Goal: Transaction & Acquisition: Obtain resource

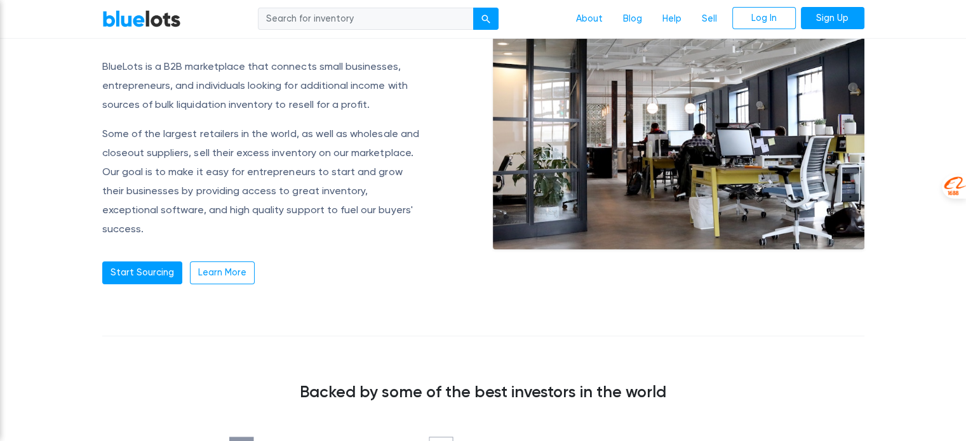
scroll to position [127, 0]
drag, startPoint x: 340, startPoint y: 134, endPoint x: 391, endPoint y: 123, distance: 51.9
click at [391, 124] on p "Some of the largest retailers in the world, as well as wholesale and closeout s…" at bounding box center [262, 181] width 321 height 114
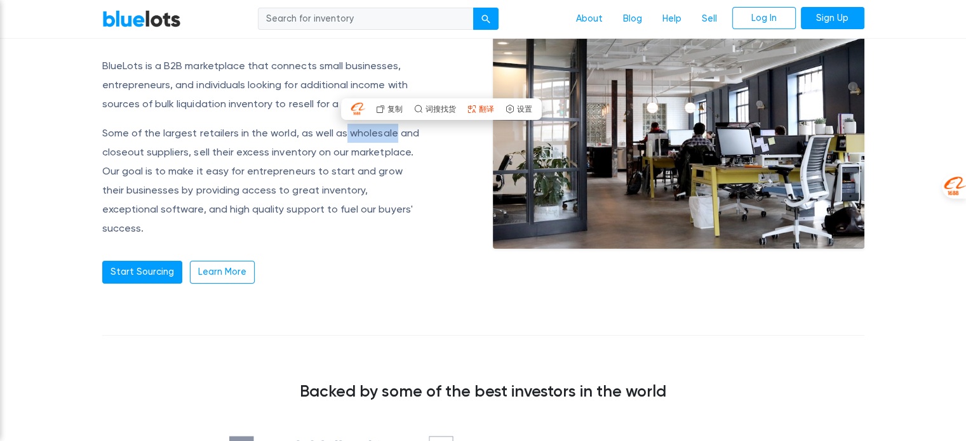
click at [486, 107] on span "翻译" at bounding box center [485, 109] width 15 height 8
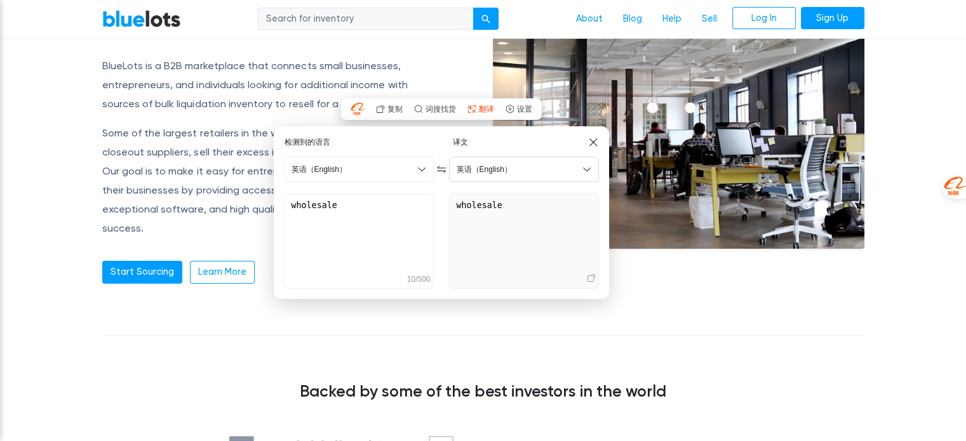
click at [493, 164] on span "英语（English）" at bounding box center [483, 169] width 55 height 11
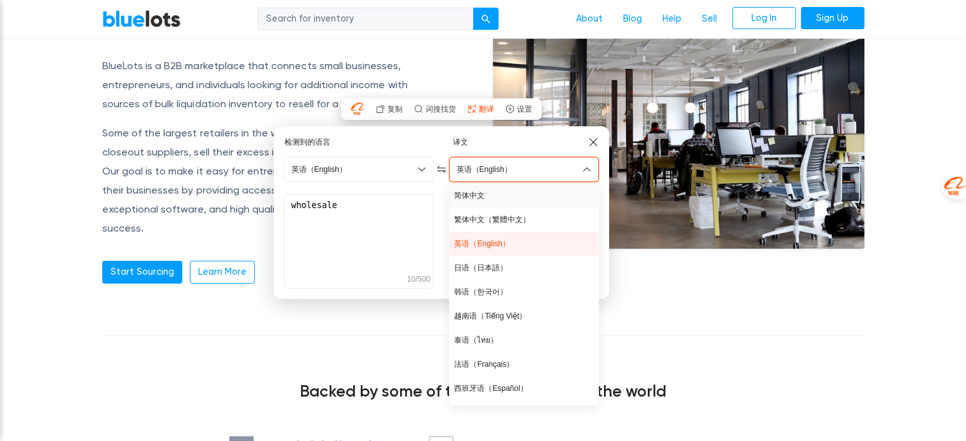
click at [488, 194] on div "简体中文" at bounding box center [524, 195] width 150 height 24
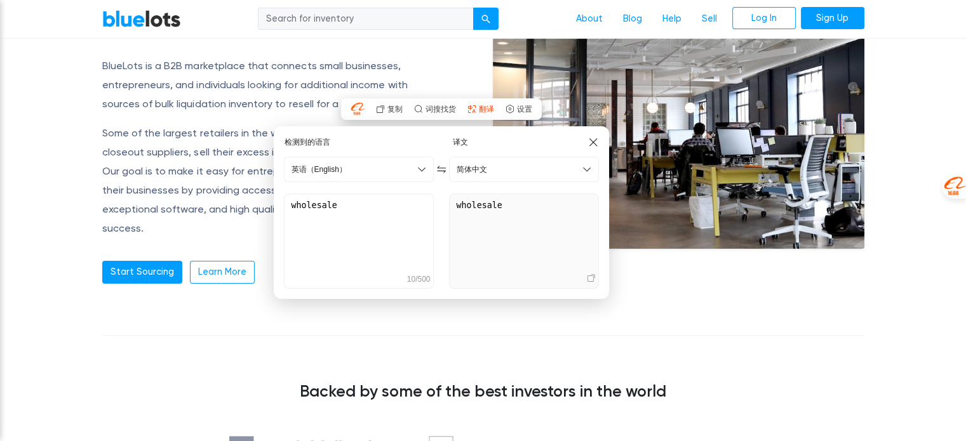
click at [591, 148] on img at bounding box center [592, 141] width 11 height 11
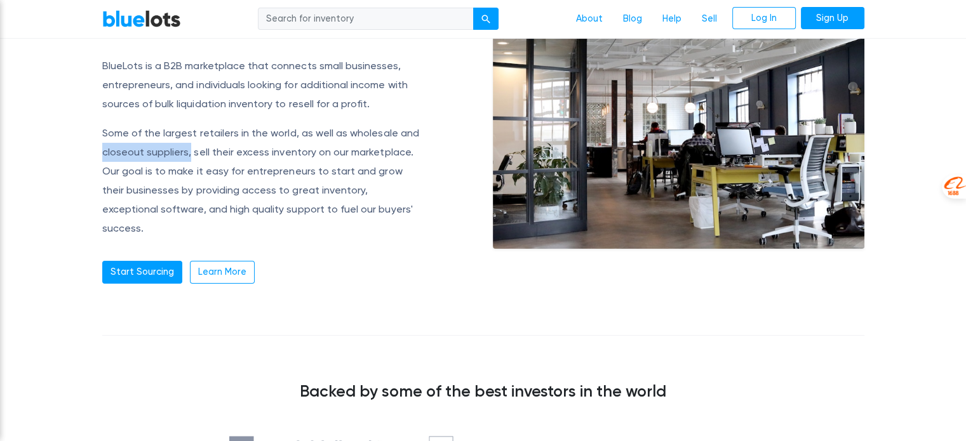
drag, startPoint x: 97, startPoint y: 149, endPoint x: 187, endPoint y: 152, distance: 90.2
click at [187, 152] on div "About us BlueLots is a B2B marketplace that connects small businesses, entrepre…" at bounding box center [288, 143] width 390 height 282
click at [244, 130] on span "翻译" at bounding box center [246, 129] width 15 height 8
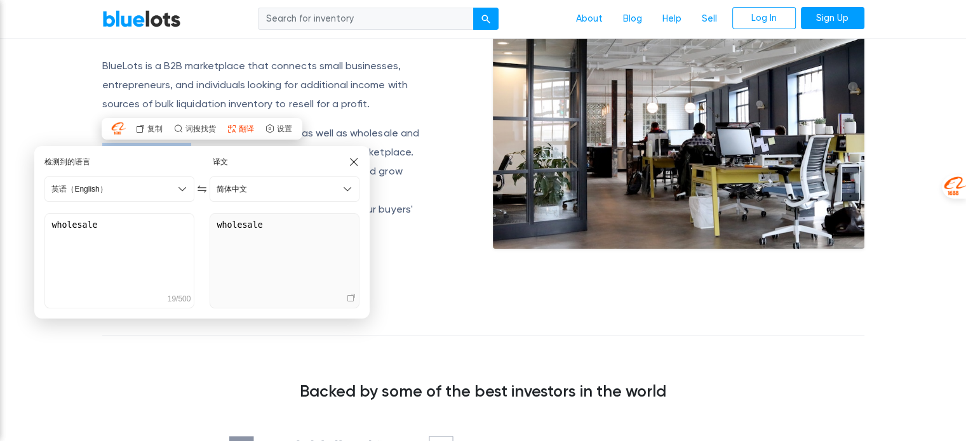
click at [355, 157] on img at bounding box center [353, 161] width 11 height 11
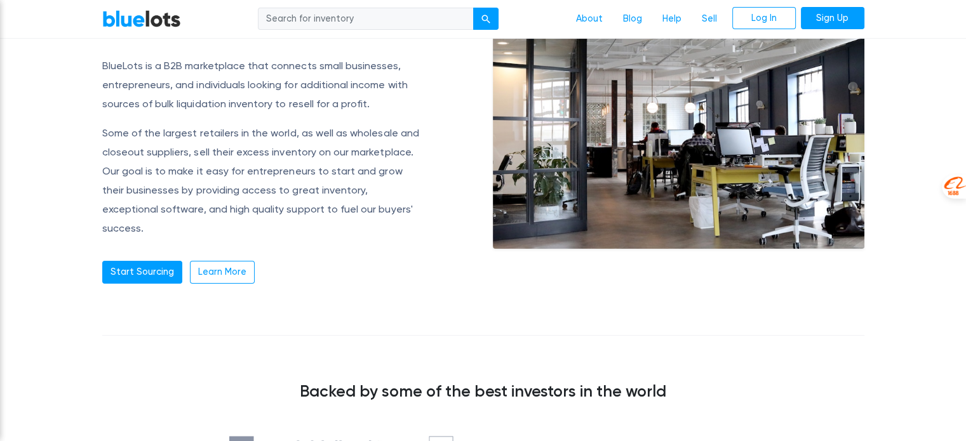
click at [212, 172] on p "Some of the largest retailers in the world, as well as wholesale and closeout s…" at bounding box center [262, 181] width 321 height 114
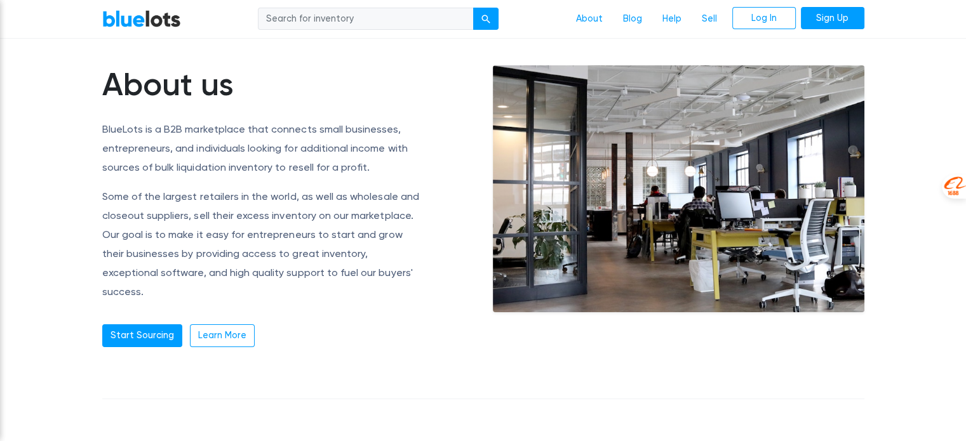
scroll to position [190, 0]
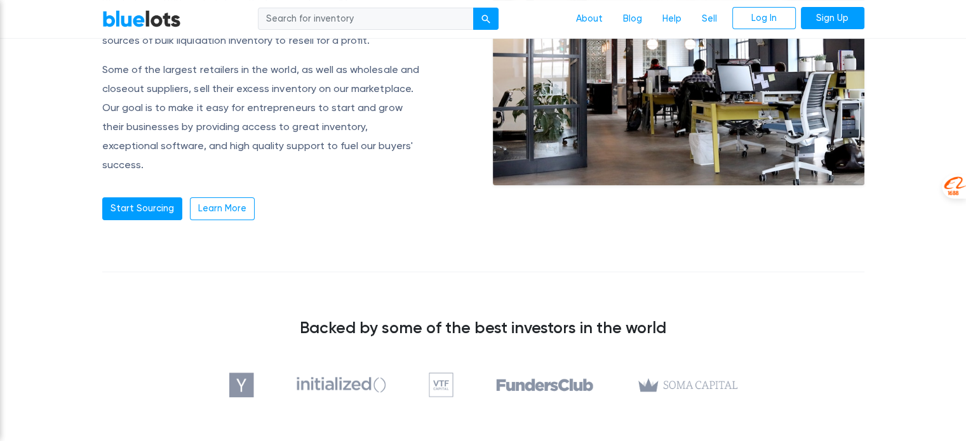
drag, startPoint x: 632, startPoint y: 385, endPoint x: 608, endPoint y: 425, distance: 46.7
drag, startPoint x: 637, startPoint y: 383, endPoint x: 609, endPoint y: 406, distance: 36.1
click at [749, 288] on div "Backed by some of the best investors in the world" at bounding box center [483, 343] width 781 height 110
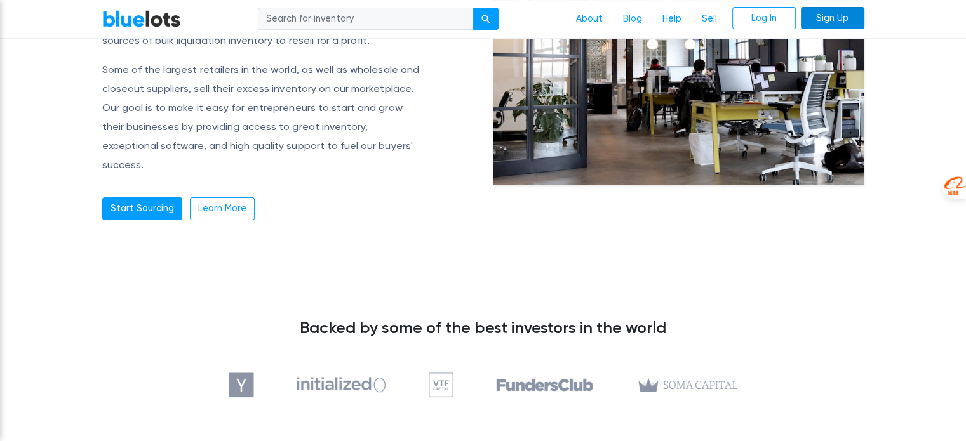
click at [851, 20] on link "Sign Up" at bounding box center [832, 18] width 63 height 23
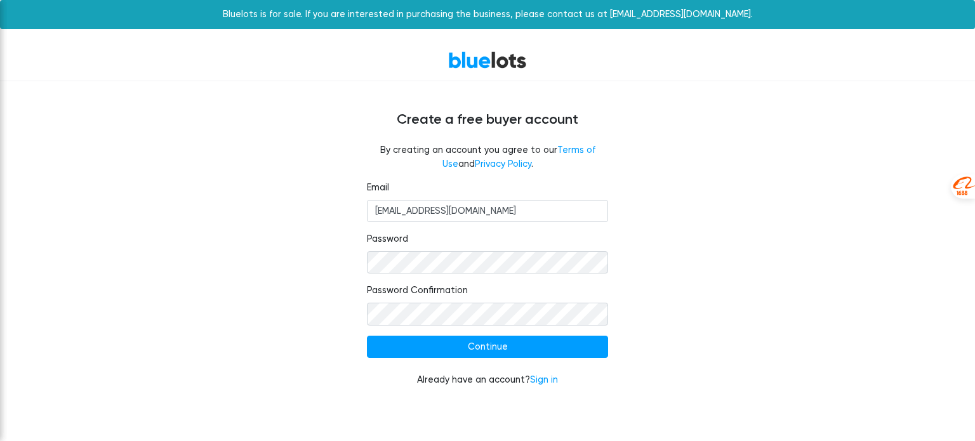
click at [709, 227] on div "Email 15217386649@139.com Password Password Confirmation Continue Already have …" at bounding box center [487, 292] width 781 height 222
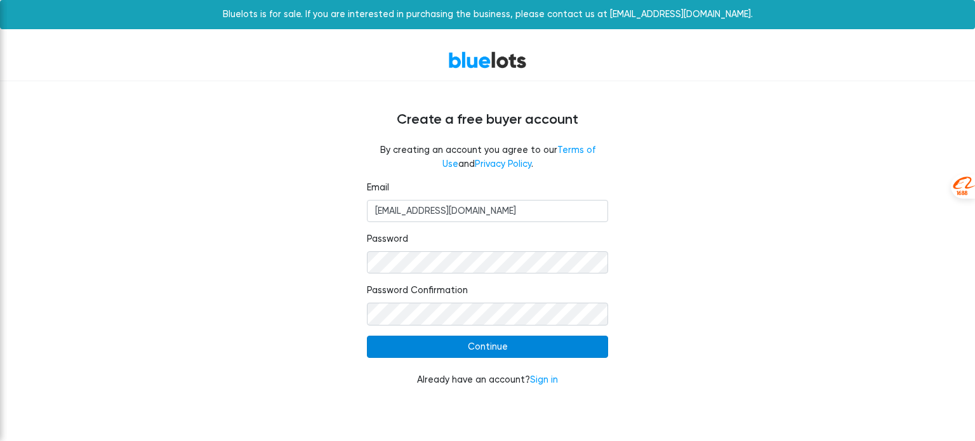
click at [477, 350] on input "Continue" at bounding box center [487, 347] width 241 height 23
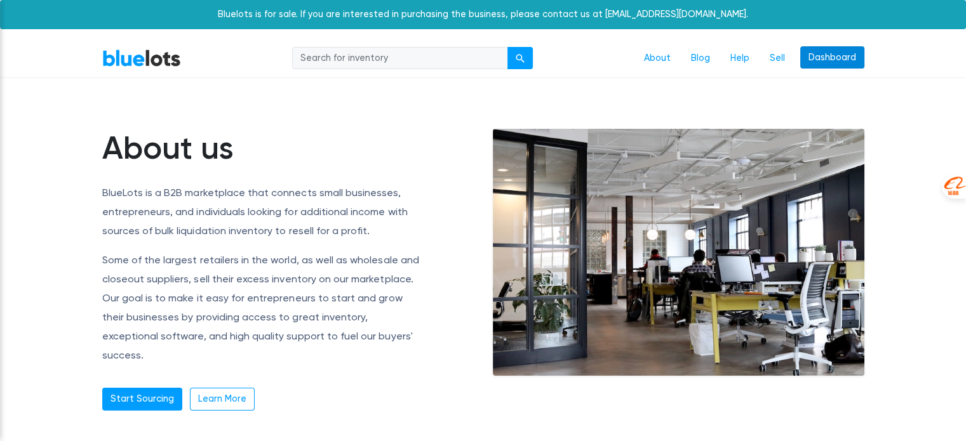
click at [840, 63] on link "Dashboard" at bounding box center [832, 57] width 64 height 23
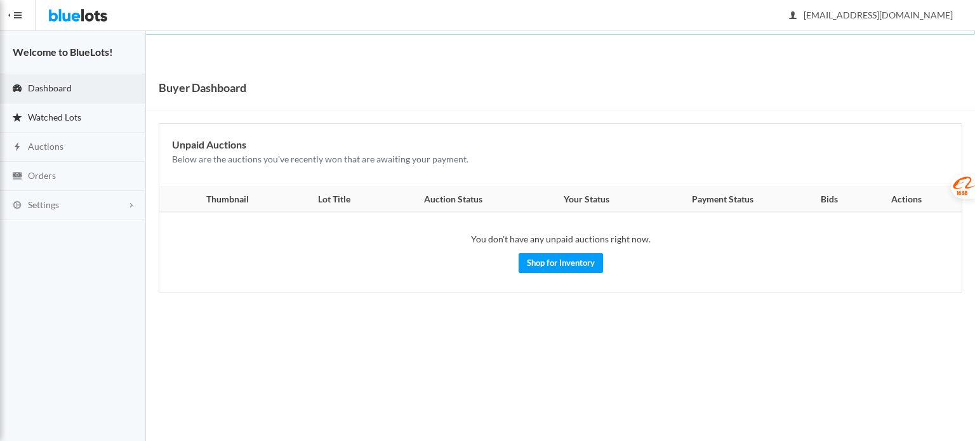
click at [44, 116] on span "Watched Lots" at bounding box center [54, 117] width 53 height 11
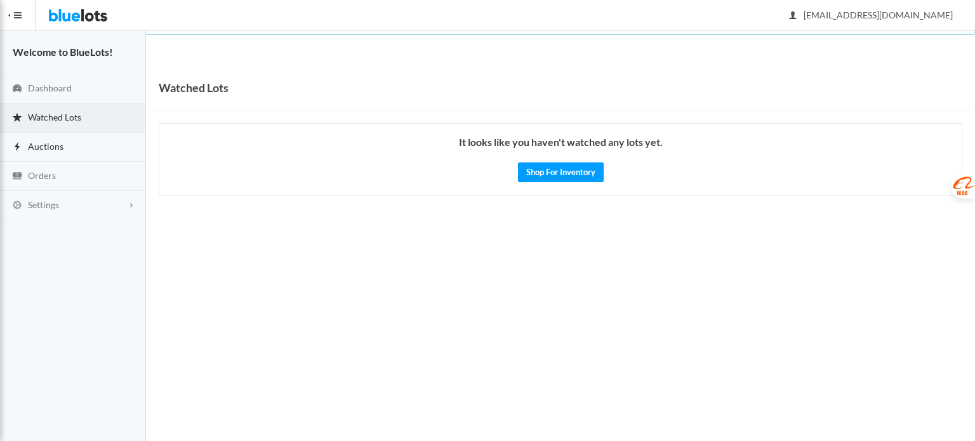
click at [48, 148] on span "Auctions" at bounding box center [46, 146] width 36 height 11
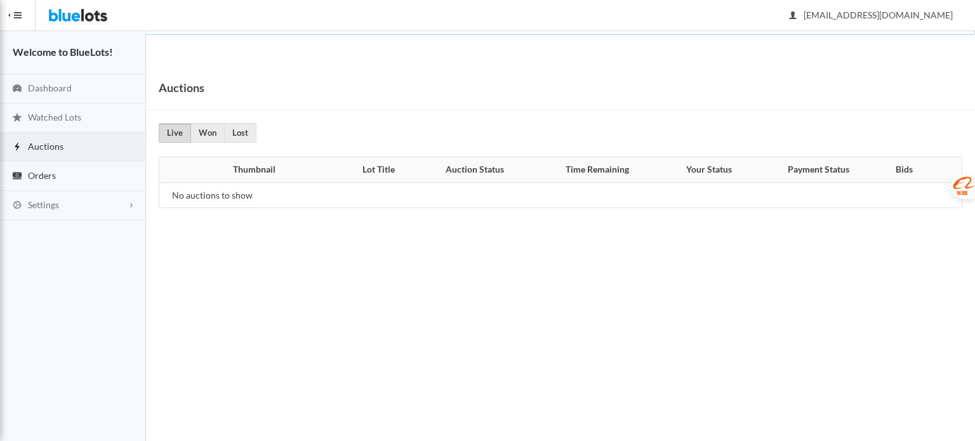
click at [49, 178] on span "Orders" at bounding box center [42, 175] width 28 height 11
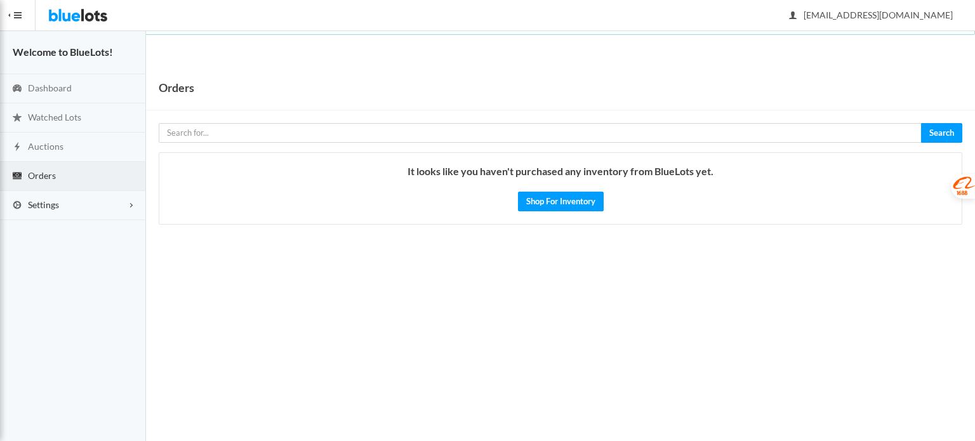
click at [34, 209] on link "Settings" at bounding box center [73, 205] width 146 height 29
click at [28, 256] on span "Addresses" at bounding box center [48, 254] width 41 height 11
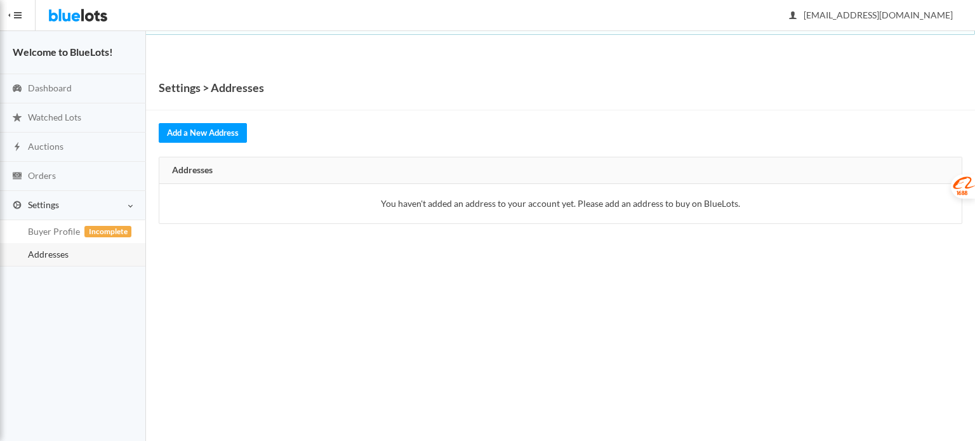
click at [69, 15] on img at bounding box center [78, 15] width 60 height 30
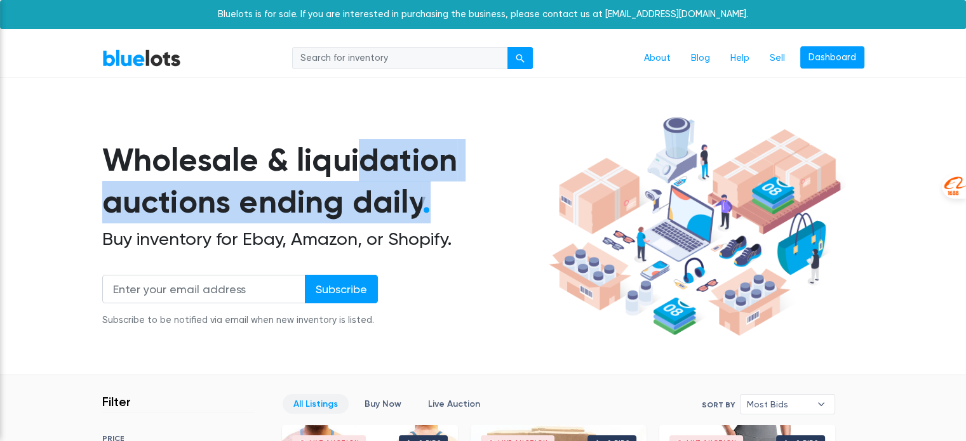
drag, startPoint x: 442, startPoint y: 204, endPoint x: 104, endPoint y: 138, distance: 344.2
click at [104, 138] on div "Wholesale & liquidation auctions ending daily . Buy inventory for Ebay, Amazon,…" at bounding box center [483, 226] width 762 height 231
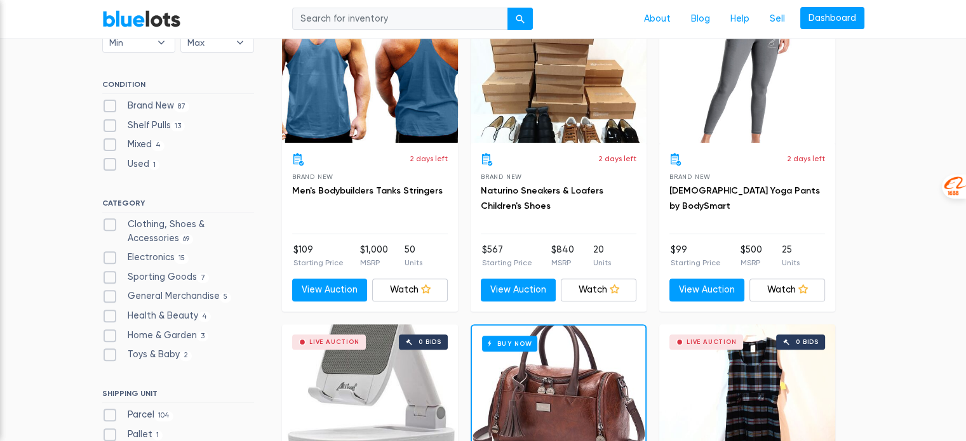
scroll to position [444, 0]
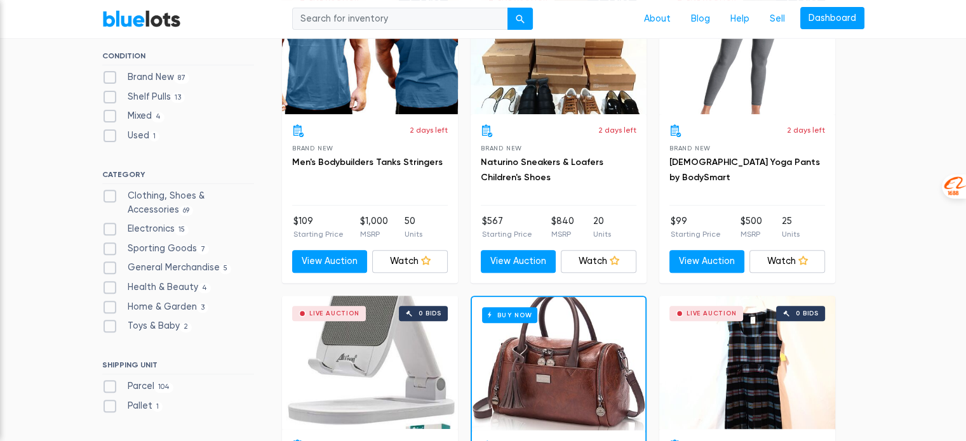
click at [151, 76] on label "Brand New 87" at bounding box center [146, 77] width 88 height 14
click at [110, 76] on New"] "Brand New 87" at bounding box center [106, 74] width 8 height 8
checkbox New"] "true"
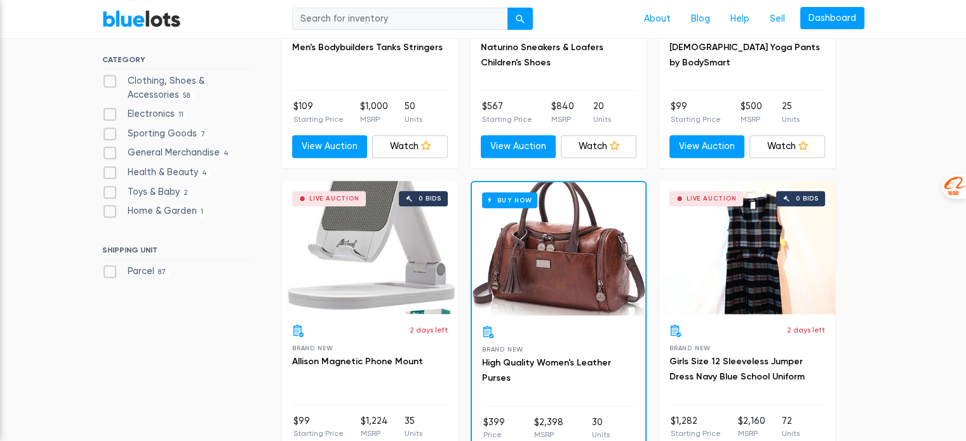
scroll to position [532, 0]
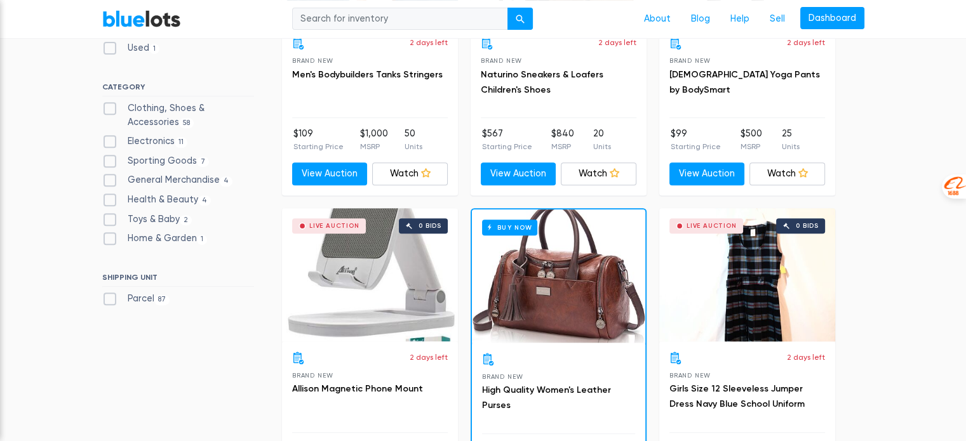
click at [150, 142] on label "Electronics 11" at bounding box center [145, 142] width 86 height 14
click at [110, 142] on input "Electronics 11" at bounding box center [106, 139] width 8 height 8
checkbox input "true"
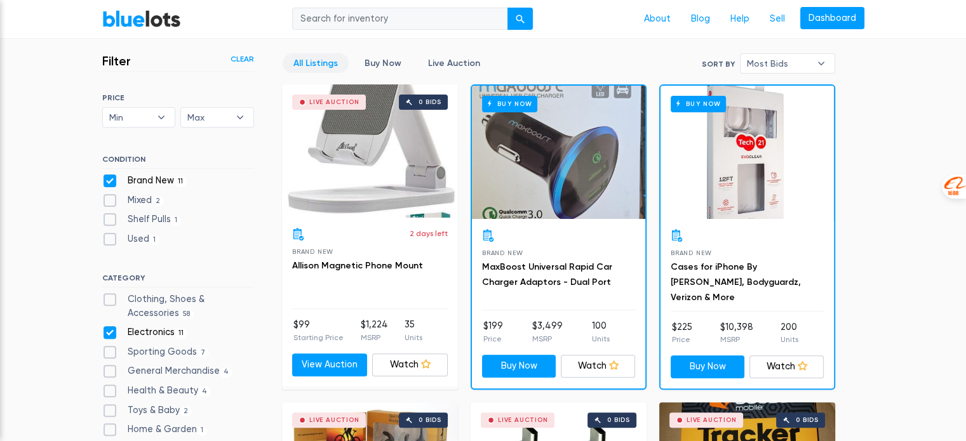
scroll to position [342, 0]
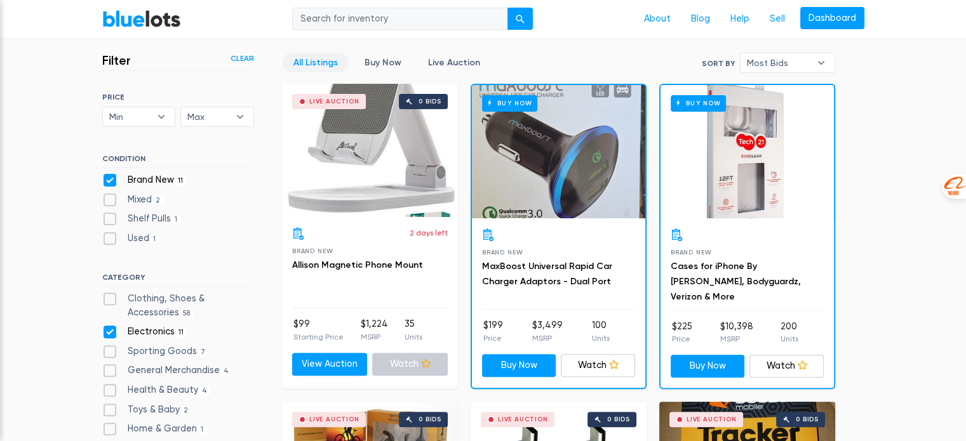
click at [388, 360] on link "Watch" at bounding box center [410, 364] width 76 height 23
click at [312, 365] on link "View Auction" at bounding box center [330, 364] width 76 height 23
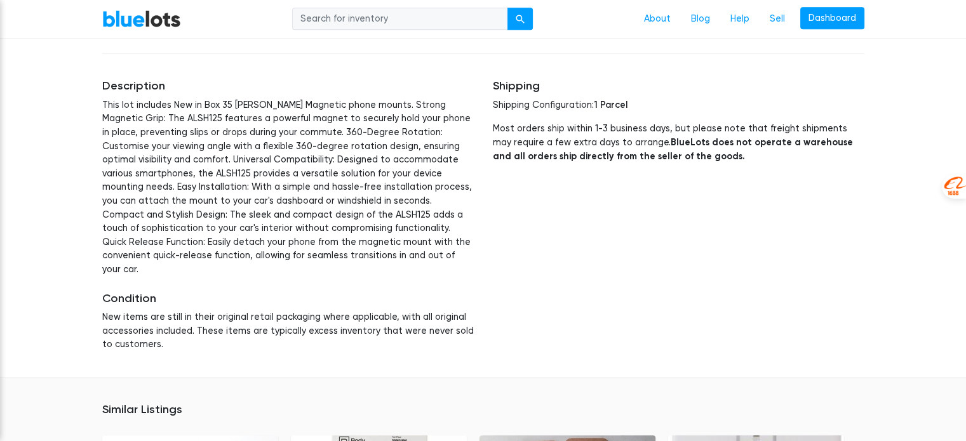
scroll to position [381, 0]
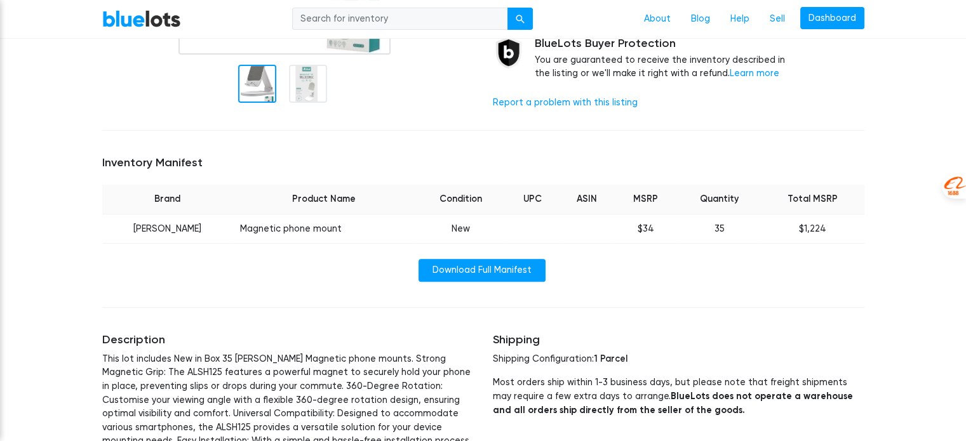
click at [609, 306] on div "Home / Liquidation / Allison Magnetic Phone Mount Electronics Allison Magnetic …" at bounding box center [483, 159] width 781 height 924
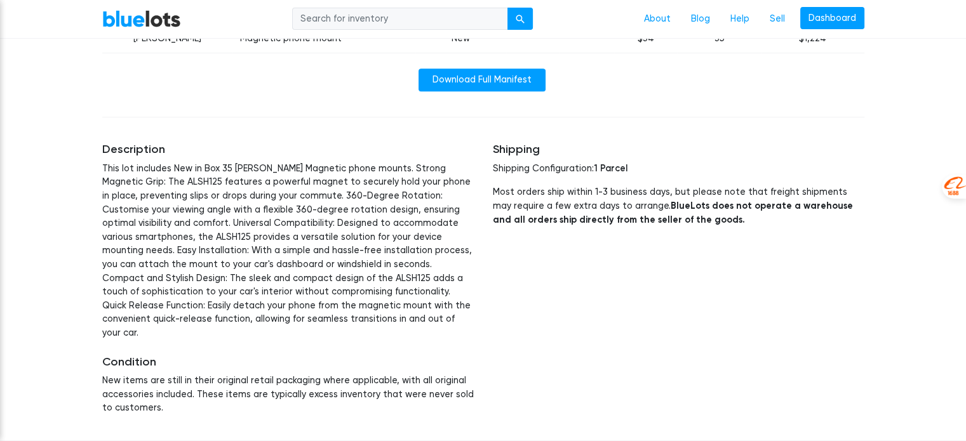
scroll to position [635, 0]
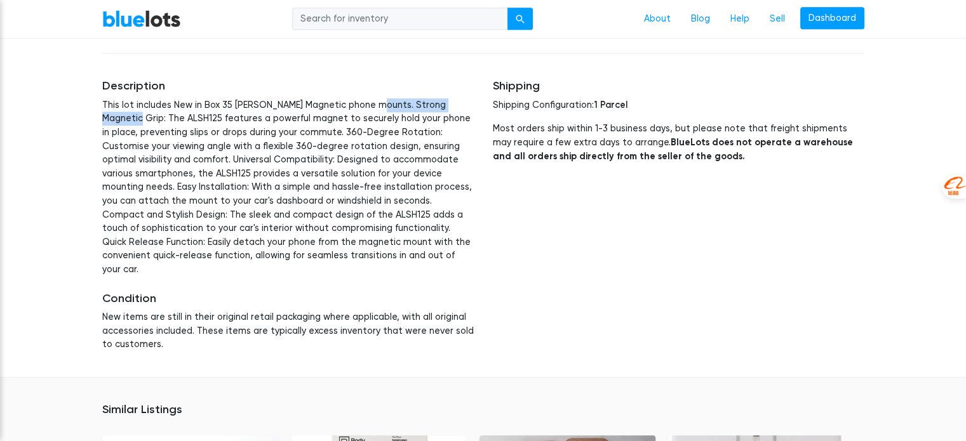
drag, startPoint x: 364, startPoint y: 103, endPoint x: 458, endPoint y: 108, distance: 94.1
click at [458, 108] on p "This lot includes New in Box 35 Allison Magnetic phone mounts. Strong Magnetic …" at bounding box center [287, 187] width 371 height 178
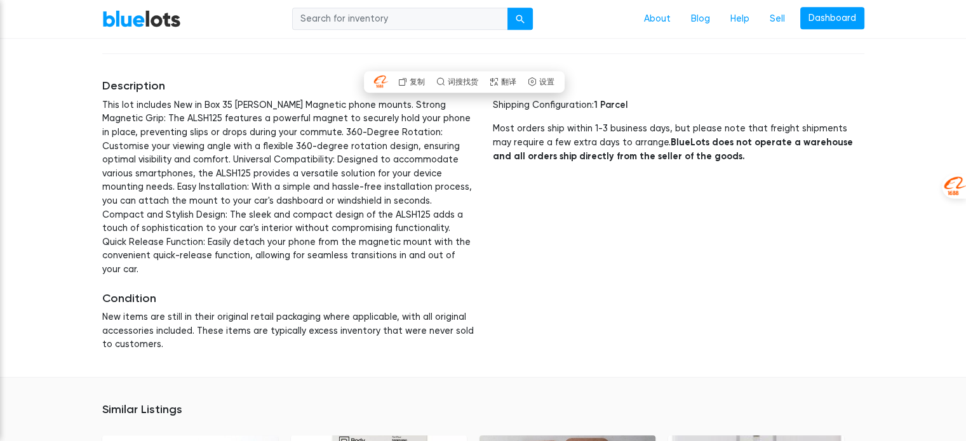
click at [680, 215] on div "Shipping Shipping Configuration: 1 Parcel Most orders ship within 1-3 business …" at bounding box center [678, 215] width 390 height 303
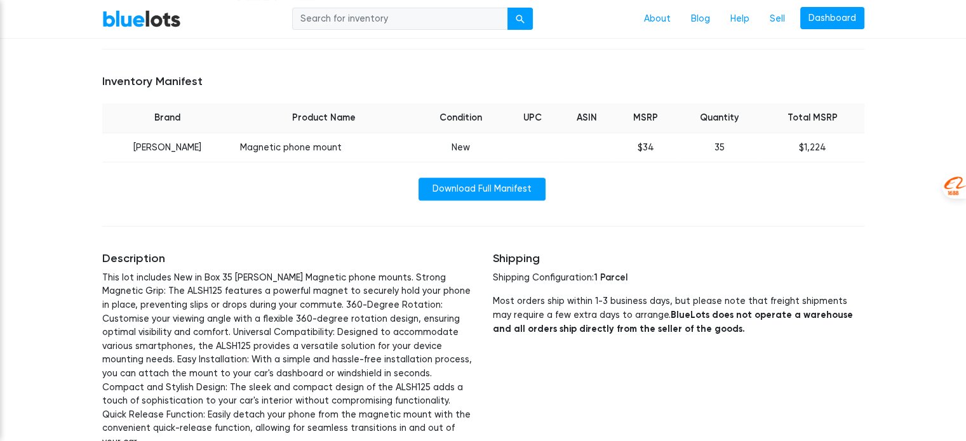
scroll to position [444, 0]
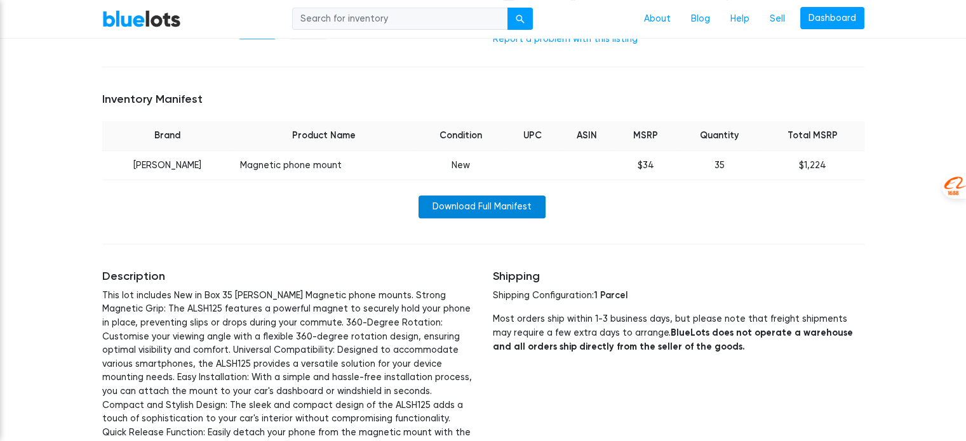
click at [489, 207] on link "Download Full Manifest" at bounding box center [481, 207] width 127 height 23
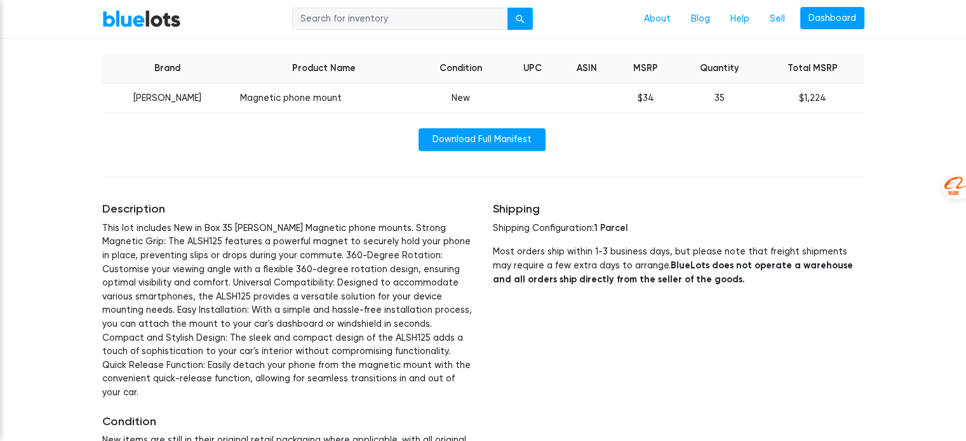
scroll to position [571, 0]
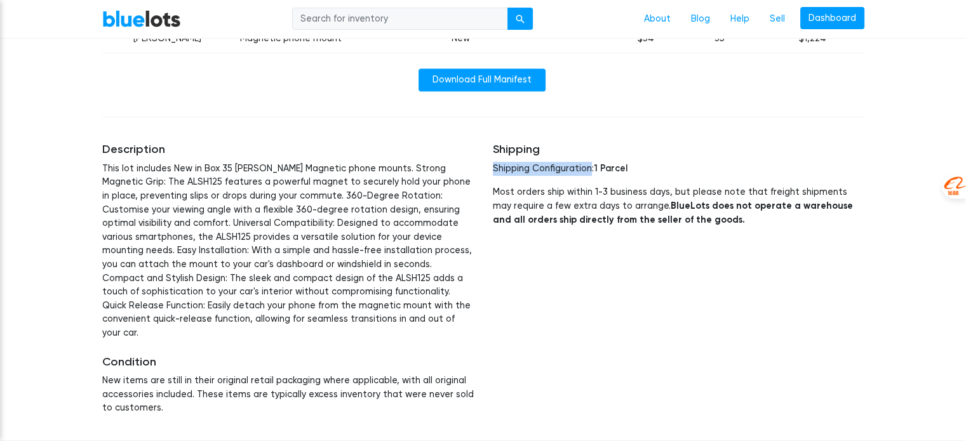
drag, startPoint x: 488, startPoint y: 169, endPoint x: 590, endPoint y: 175, distance: 102.4
click at [590, 175] on div "Shipping Shipping Configuration: 1 Parcel Most orders ship within 1-3 business …" at bounding box center [678, 279] width 390 height 303
click at [808, 279] on div "Shipping Shipping Configuration: 1 Parcel Most orders ship within 1-3 business …" at bounding box center [678, 279] width 390 height 303
click at [616, 167] on span "1 Parcel" at bounding box center [611, 168] width 34 height 11
drag, startPoint x: 597, startPoint y: 168, endPoint x: 634, endPoint y: 169, distance: 36.8
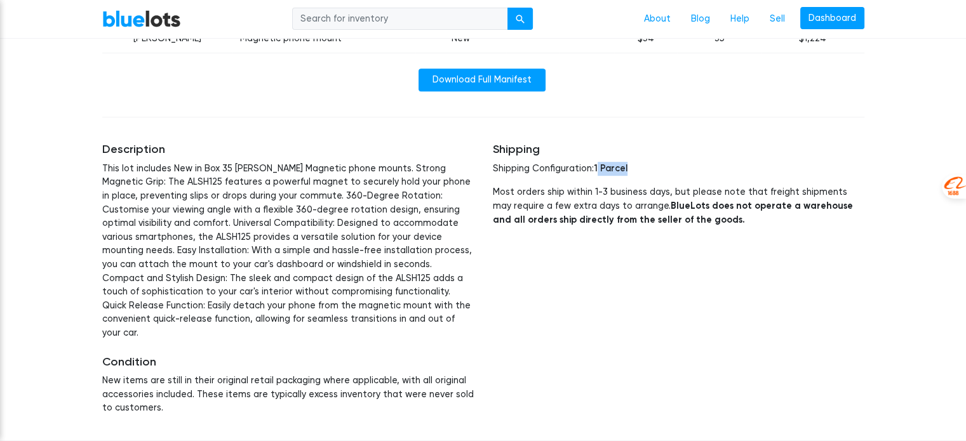
click at [634, 169] on p "Shipping Configuration: 1 Parcel" at bounding box center [678, 169] width 371 height 14
click at [538, 314] on div "Shipping Shipping Configuration: 1 Parcel Most orders ship within 1-3 business …" at bounding box center [678, 279] width 390 height 303
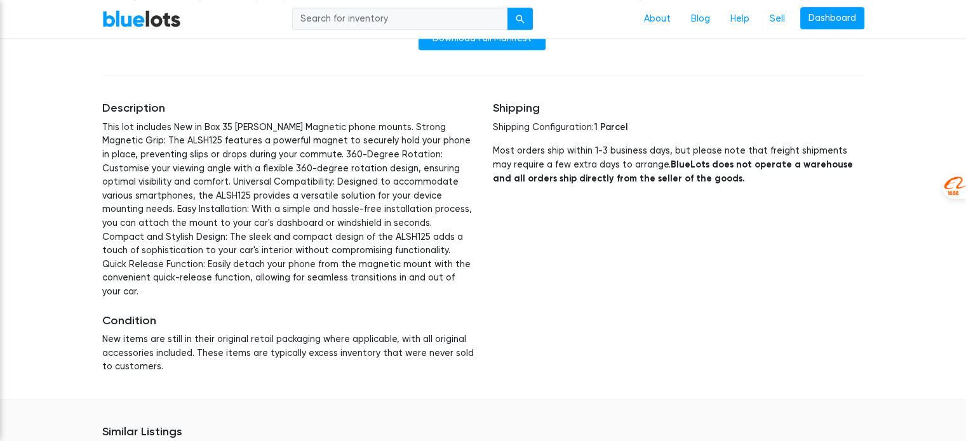
scroll to position [635, 0]
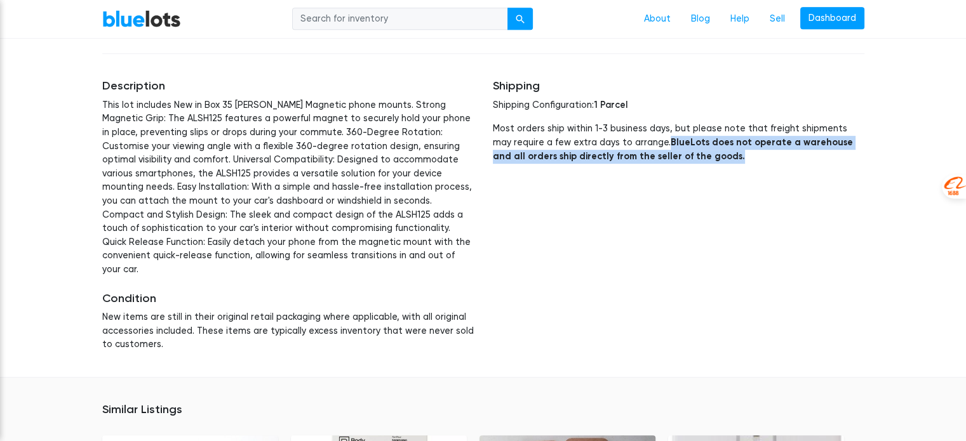
drag, startPoint x: 644, startPoint y: 144, endPoint x: 702, endPoint y: 172, distance: 64.7
click at [702, 172] on div "Shipping Shipping Configuration: 1 Parcel Most orders ship within 1-3 business …" at bounding box center [678, 215] width 390 height 303
click at [735, 173] on div "Shipping Shipping Configuration: 1 Parcel Most orders ship within 1-3 business …" at bounding box center [678, 215] width 390 height 303
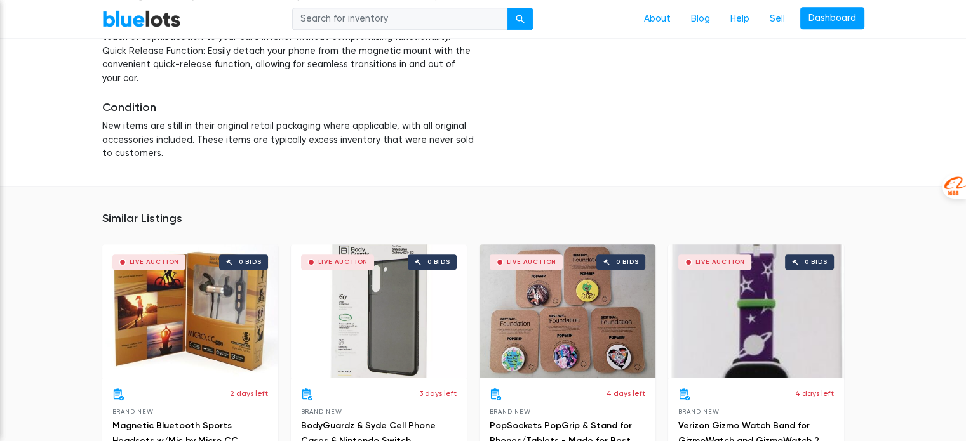
scroll to position [1148, 0]
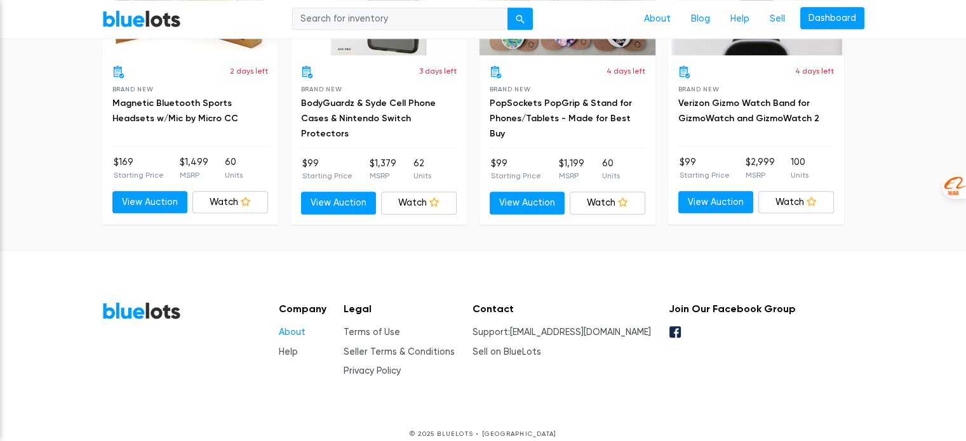
click at [300, 327] on link "About" at bounding box center [292, 332] width 27 height 11
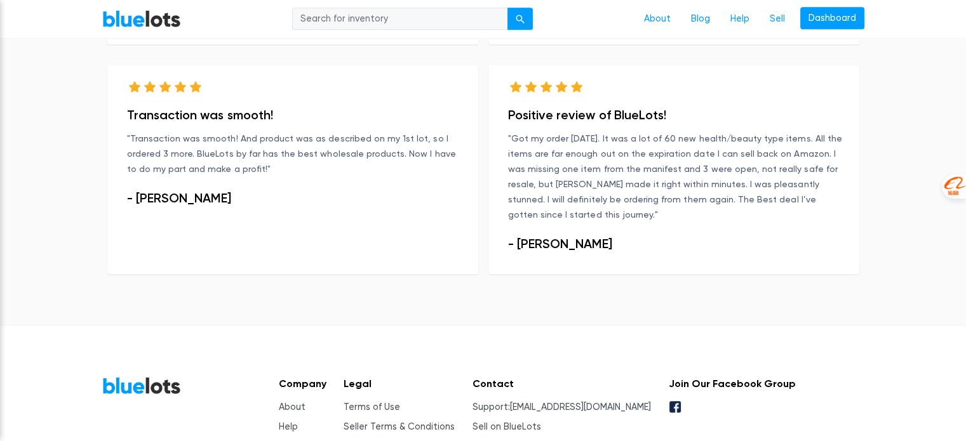
scroll to position [981, 0]
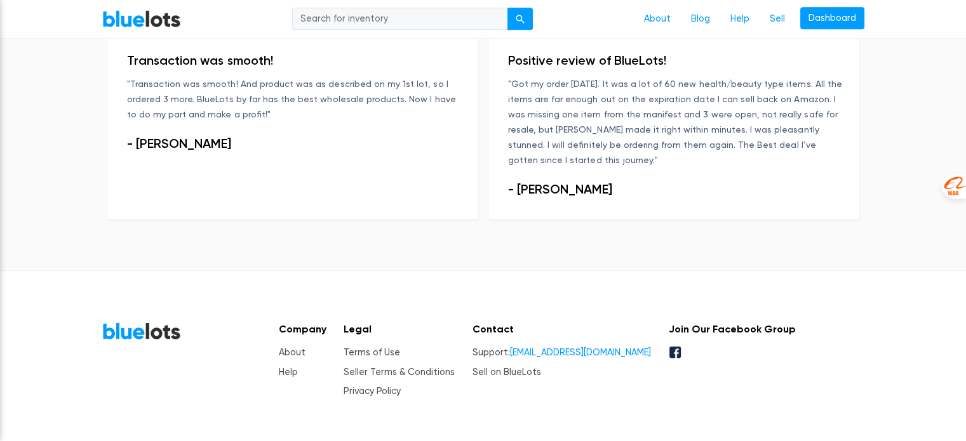
click at [566, 347] on link "[EMAIL_ADDRESS][DOMAIN_NAME]" at bounding box center [580, 352] width 141 height 11
click at [681, 347] on icon at bounding box center [674, 352] width 11 height 11
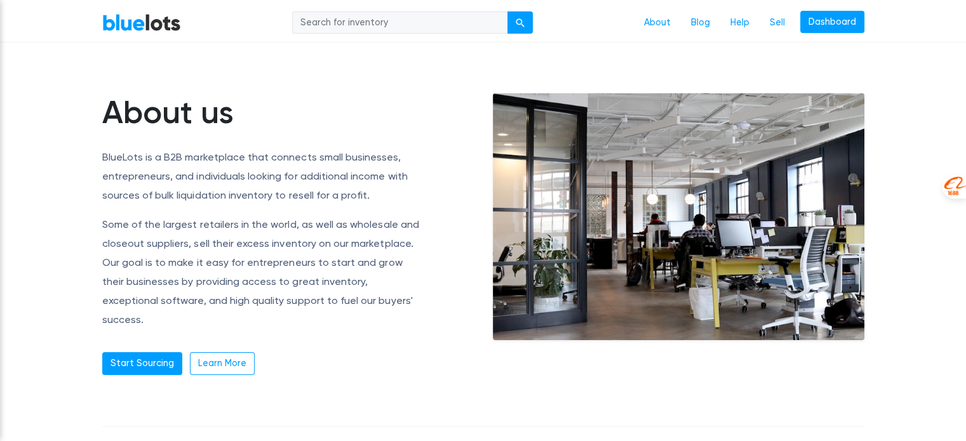
scroll to position [0, 0]
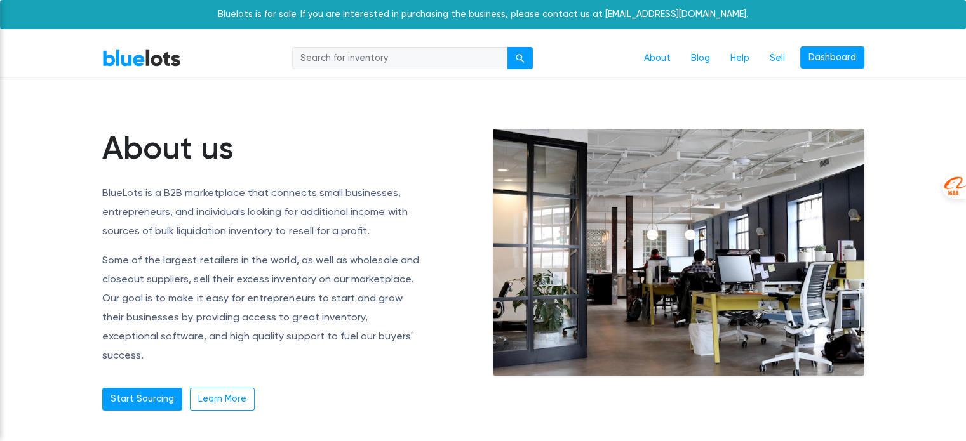
click at [133, 60] on link "BlueLots" at bounding box center [141, 58] width 79 height 18
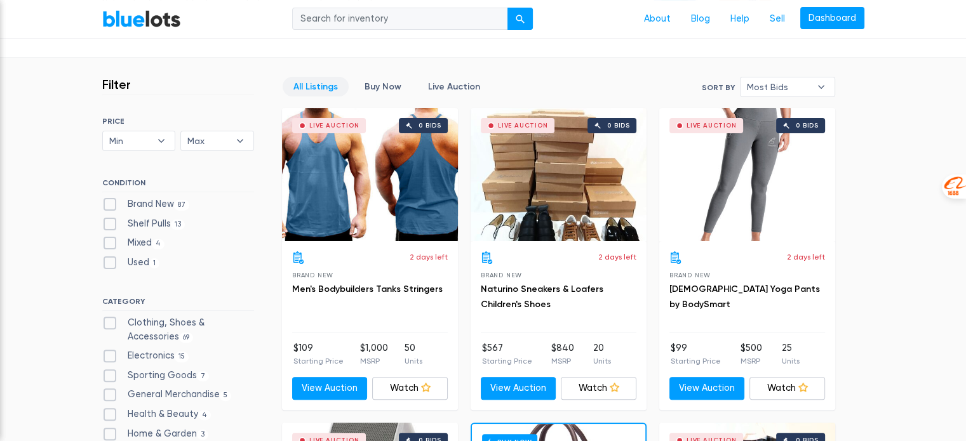
scroll to position [317, 0]
click at [795, 86] on span "Most Bids" at bounding box center [778, 86] width 63 height 19
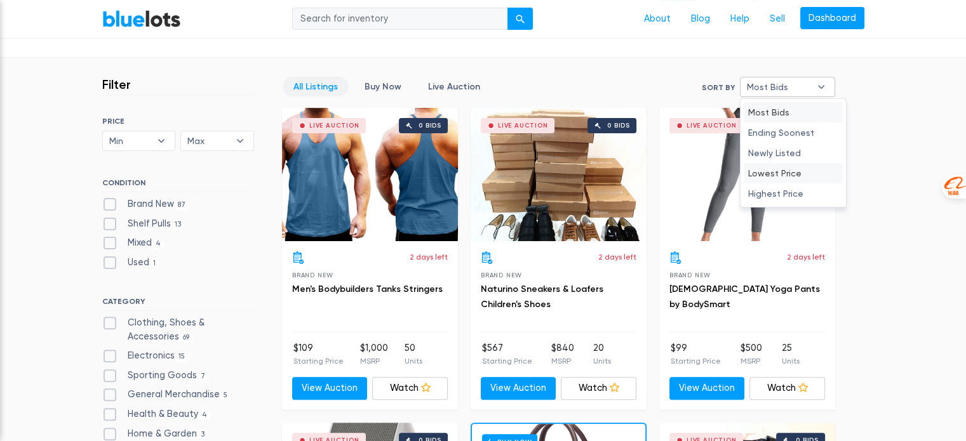
scroll to position [381, 0]
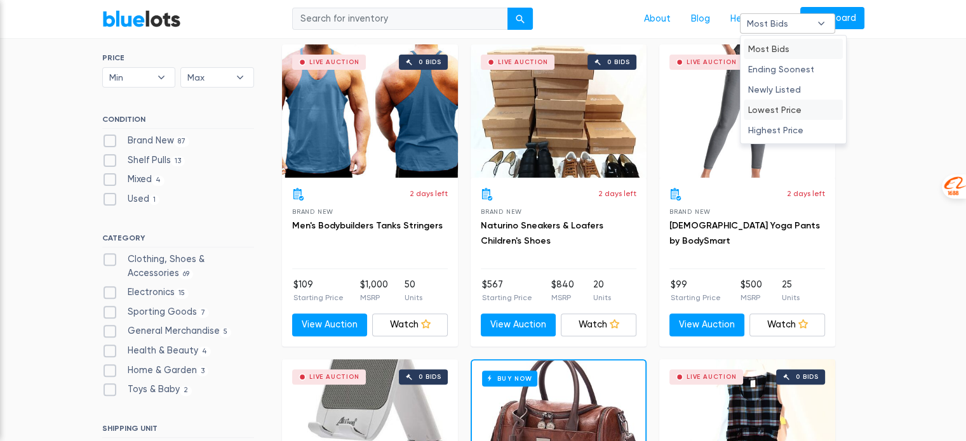
click at [798, 110] on li "Lowest Price" at bounding box center [792, 110] width 99 height 20
select select "lowest_price"
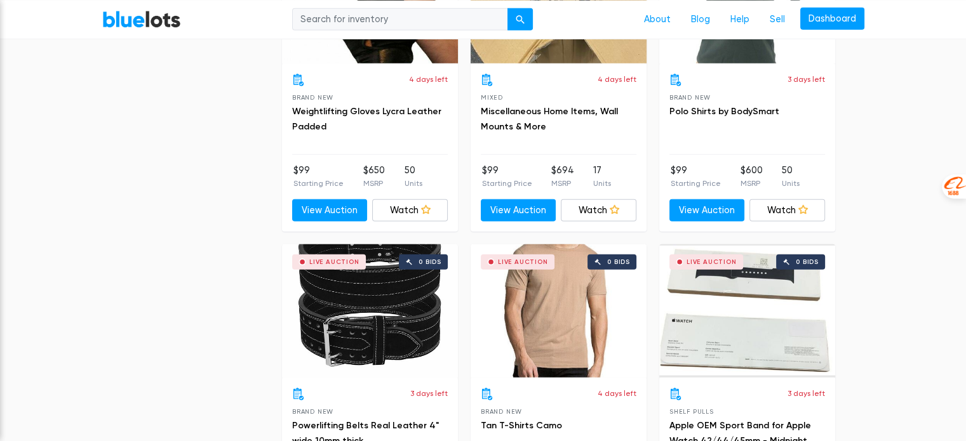
scroll to position [3516, 0]
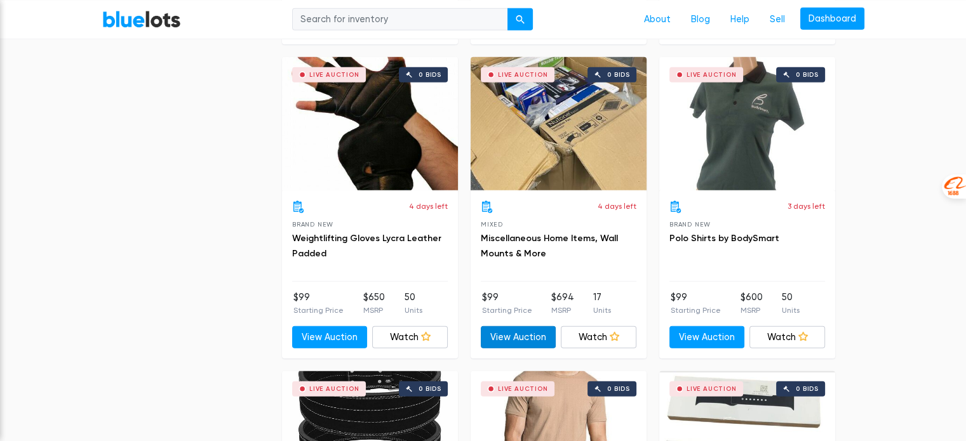
click at [513, 335] on link "View Auction" at bounding box center [519, 337] width 76 height 23
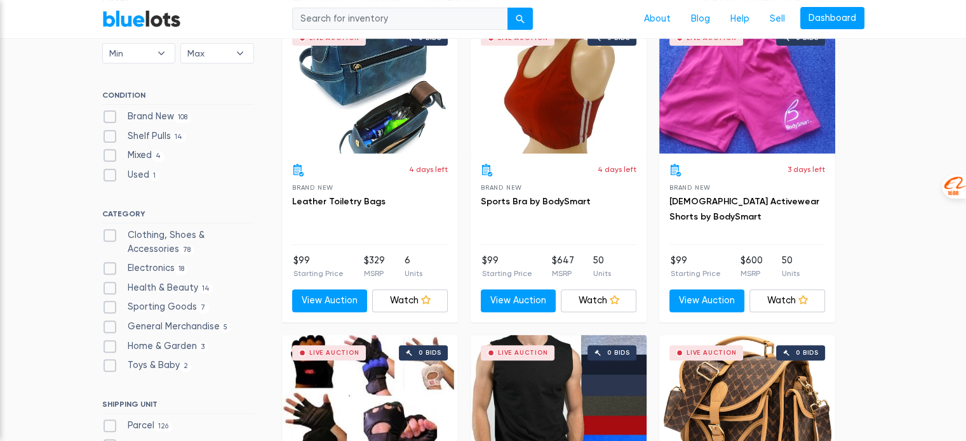
scroll to position [468, 0]
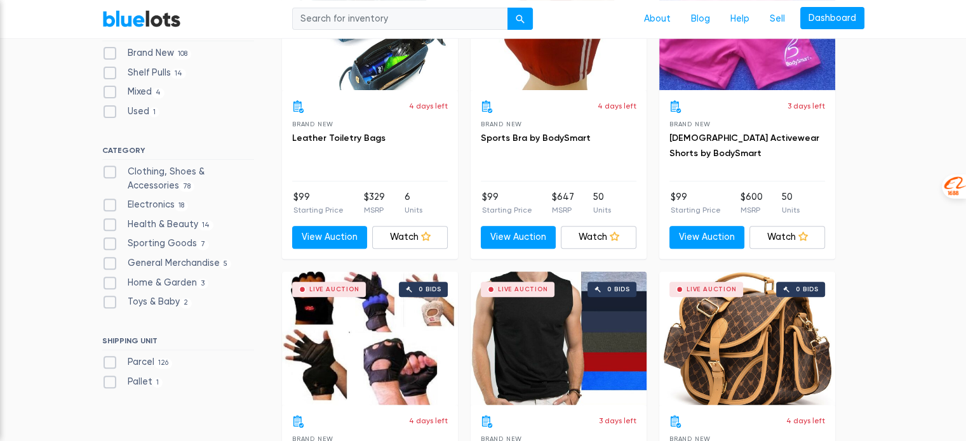
click at [177, 206] on span "18" at bounding box center [182, 206] width 14 height 10
click at [110, 206] on input "Electronics 18" at bounding box center [106, 202] width 8 height 8
checkbox input "true"
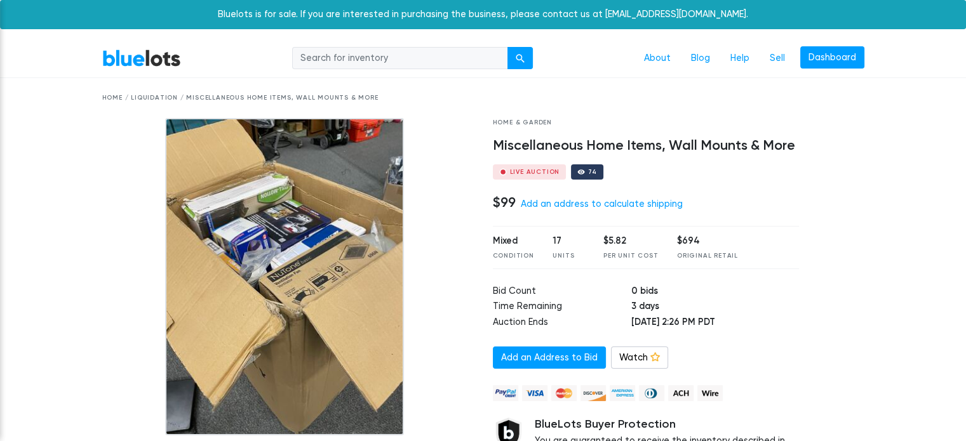
click at [577, 172] on div at bounding box center [581, 172] width 8 height 8
click at [577, 173] on div at bounding box center [581, 172] width 8 height 8
click at [584, 171] on div "74" at bounding box center [587, 171] width 32 height 15
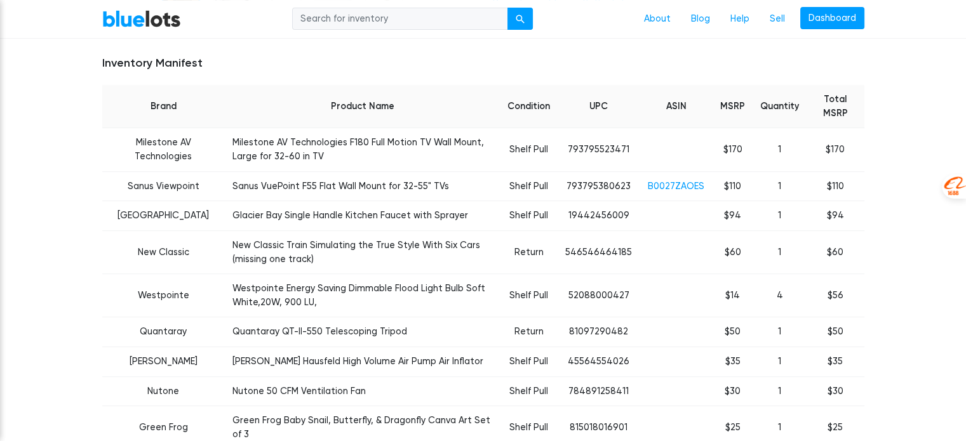
scroll to position [508, 0]
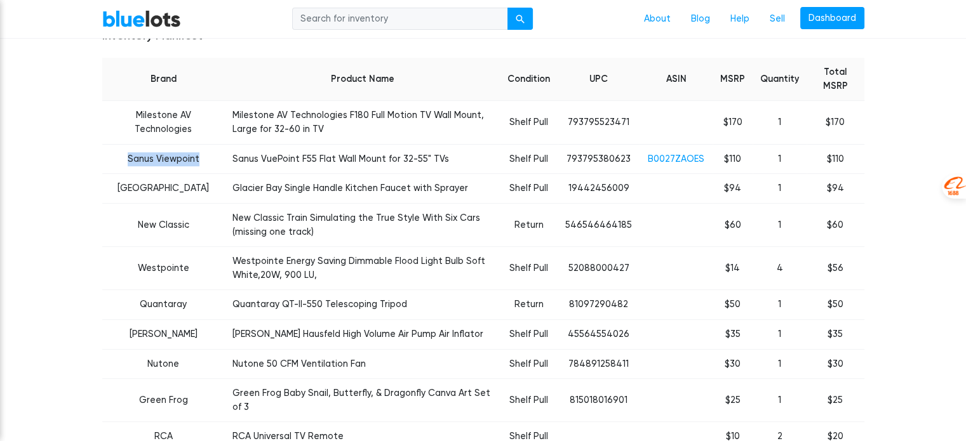
drag, startPoint x: 122, startPoint y: 155, endPoint x: 196, endPoint y: 152, distance: 73.7
click at [196, 152] on td "Sanus Viewpoint" at bounding box center [163, 159] width 123 height 30
click at [856, 269] on td "$56" at bounding box center [835, 268] width 58 height 43
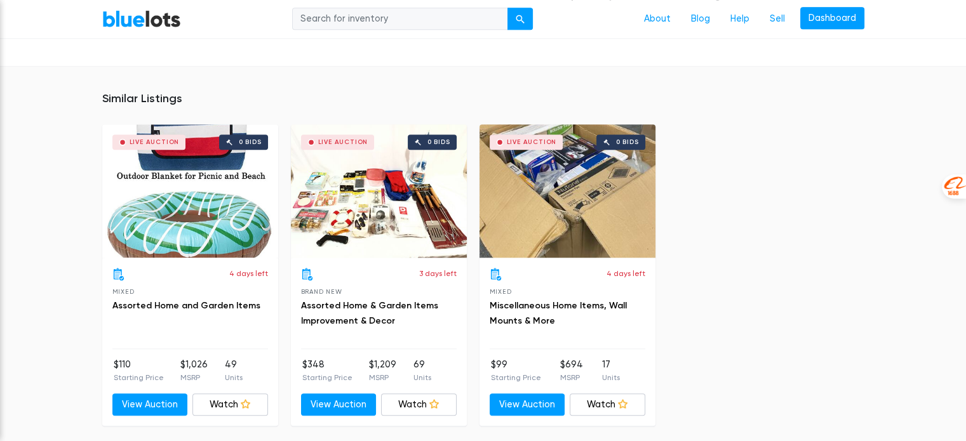
scroll to position [1143, 0]
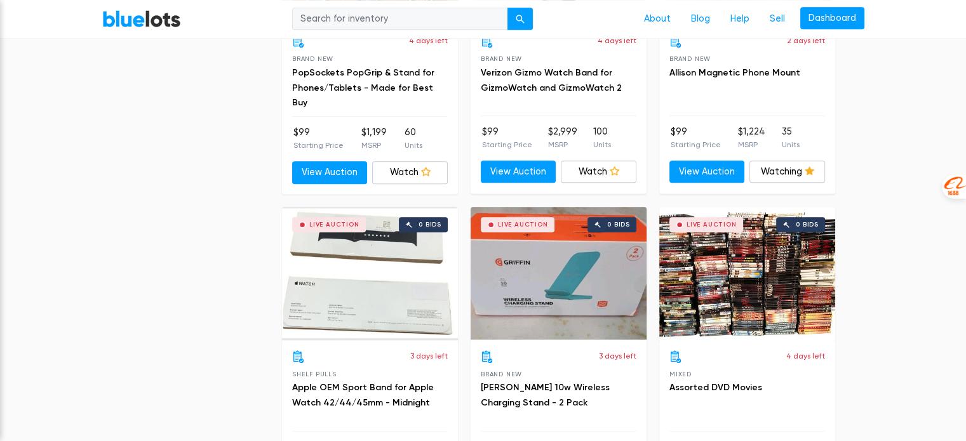
scroll to position [976, 0]
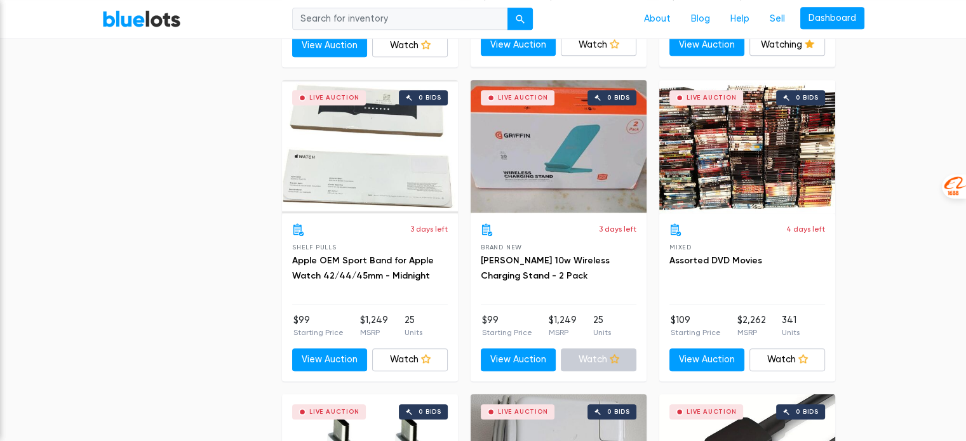
click at [622, 356] on link "Watch" at bounding box center [599, 360] width 76 height 23
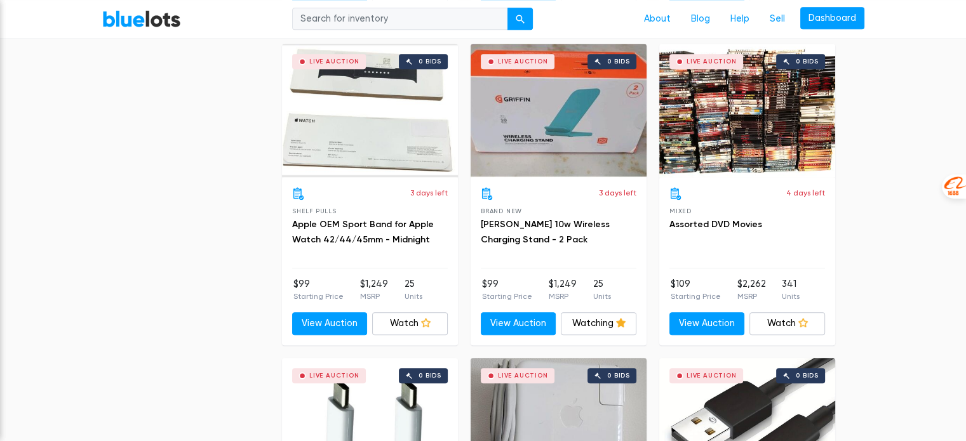
scroll to position [1040, 0]
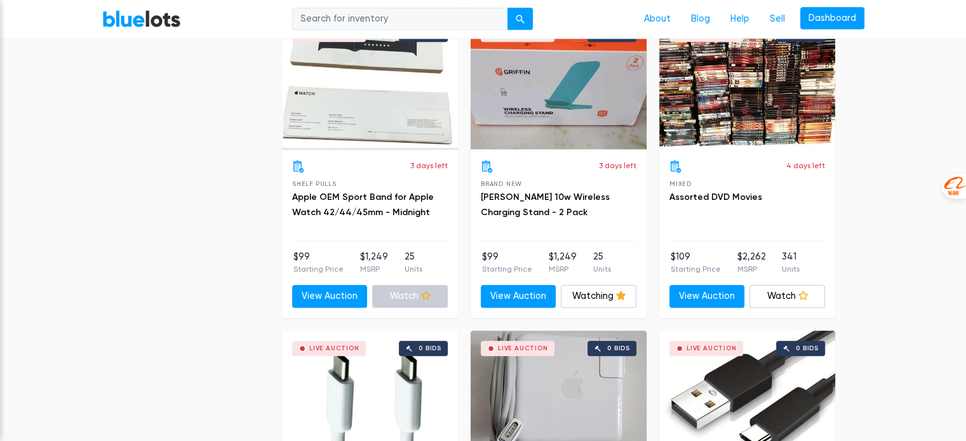
click at [425, 291] on icon at bounding box center [426, 296] width 10 height 10
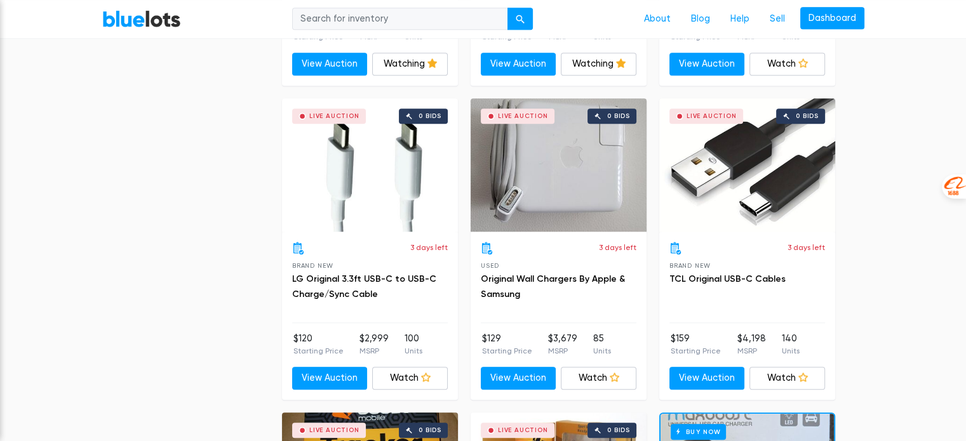
scroll to position [1294, 0]
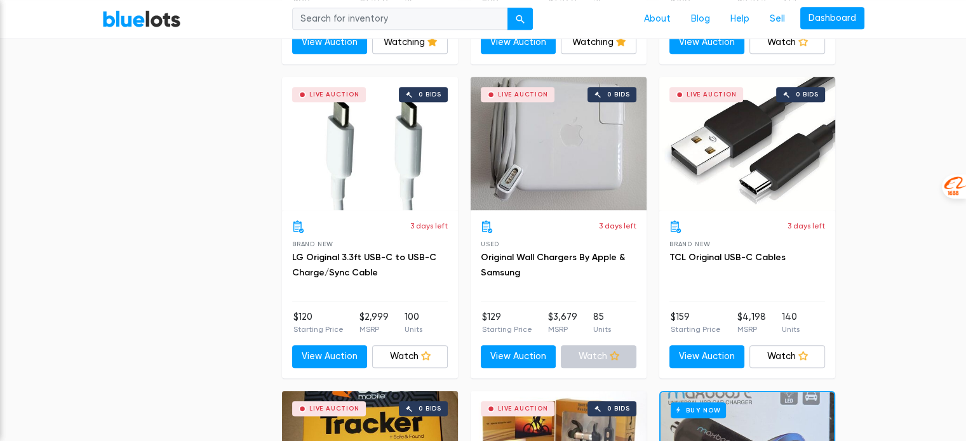
click at [613, 351] on icon at bounding box center [614, 356] width 10 height 10
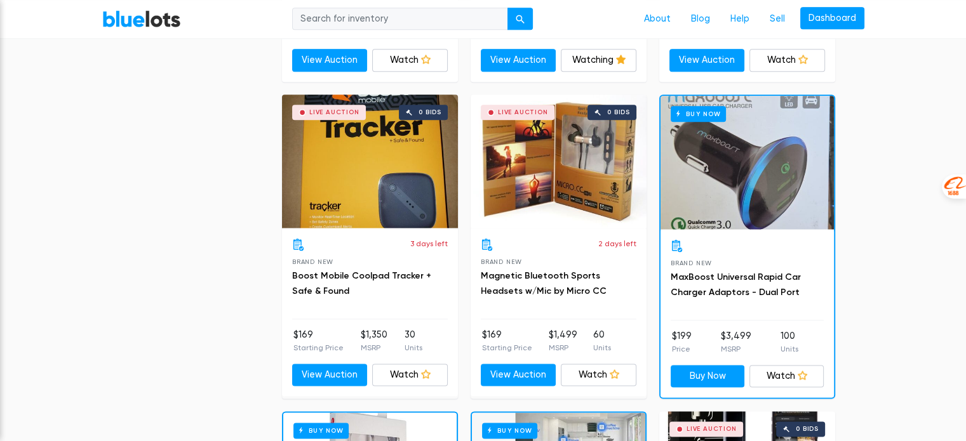
scroll to position [1611, 0]
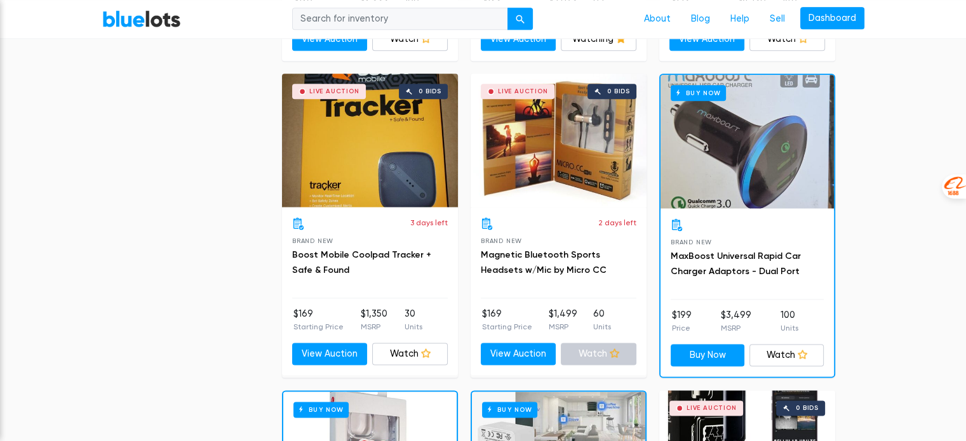
click at [612, 350] on icon at bounding box center [614, 354] width 10 height 10
click at [802, 350] on icon at bounding box center [802, 355] width 10 height 10
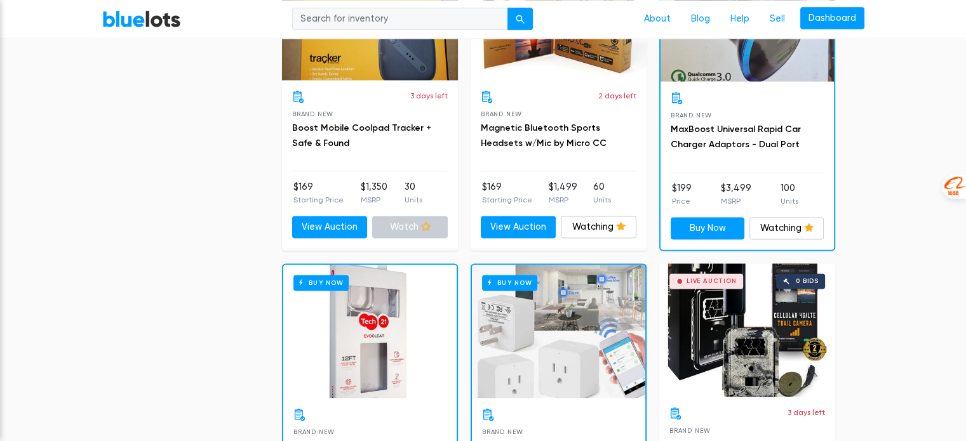
click at [423, 229] on link "Watch" at bounding box center [410, 227] width 76 height 23
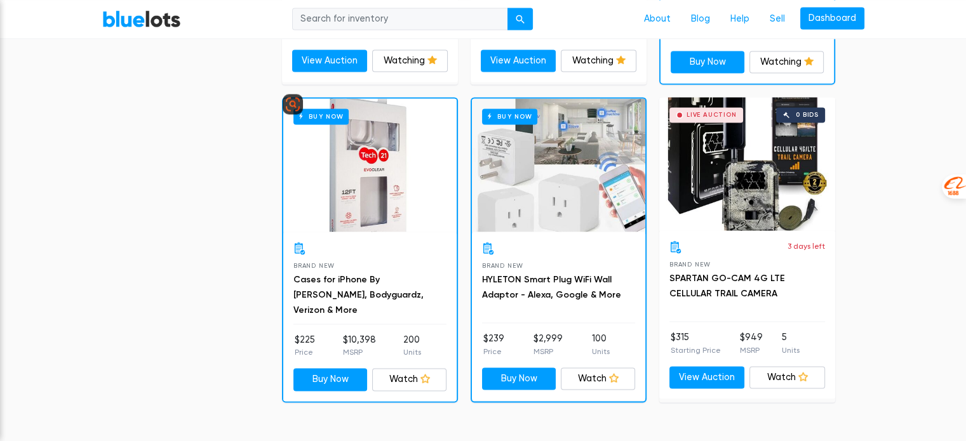
scroll to position [1929, 0]
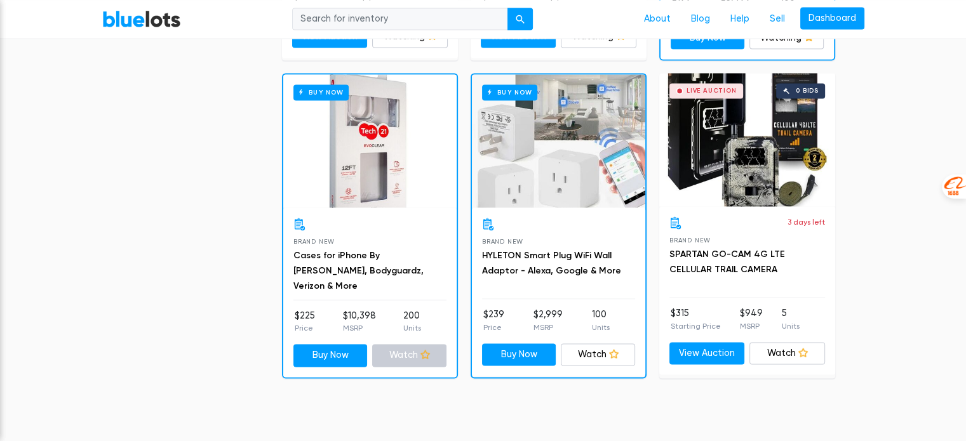
click at [420, 350] on icon at bounding box center [425, 355] width 10 height 10
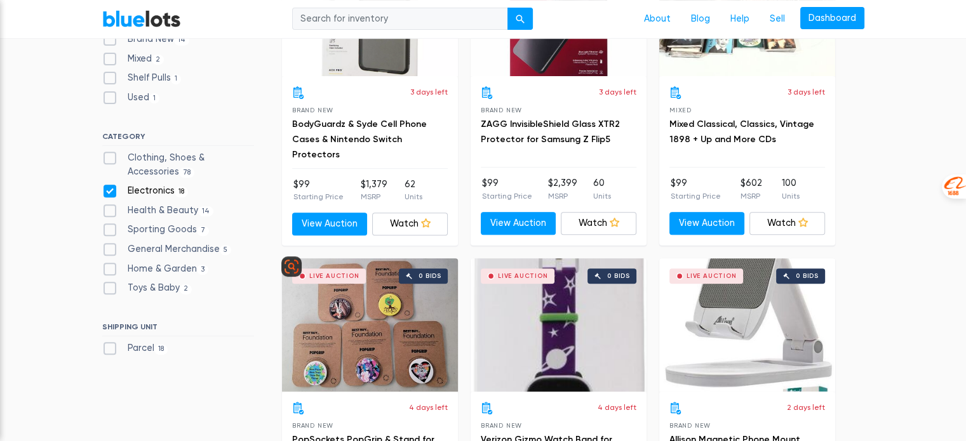
scroll to position [485, 0]
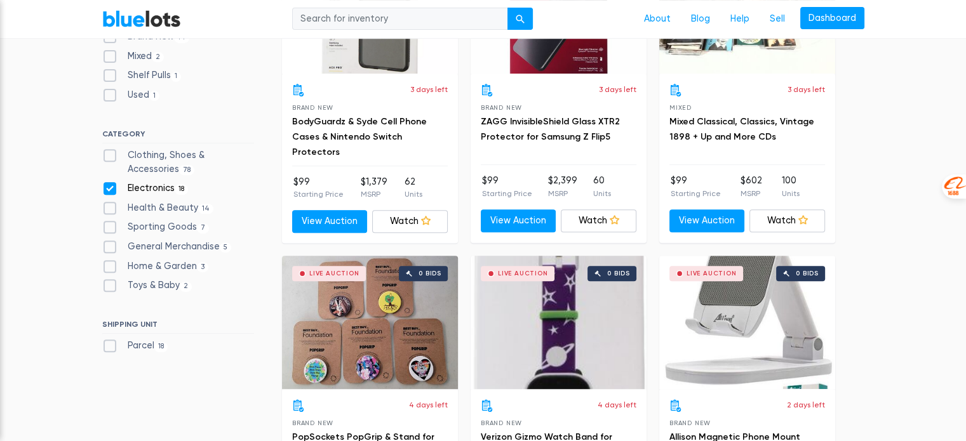
click at [107, 185] on label "Electronics 18" at bounding box center [145, 189] width 86 height 14
click at [107, 185] on input "Electronics 18" at bounding box center [106, 186] width 8 height 8
checkbox input "false"
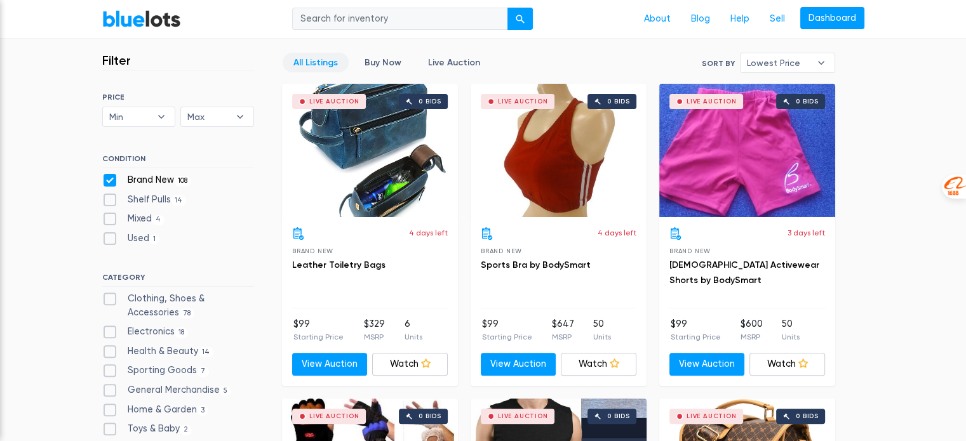
scroll to position [342, 0]
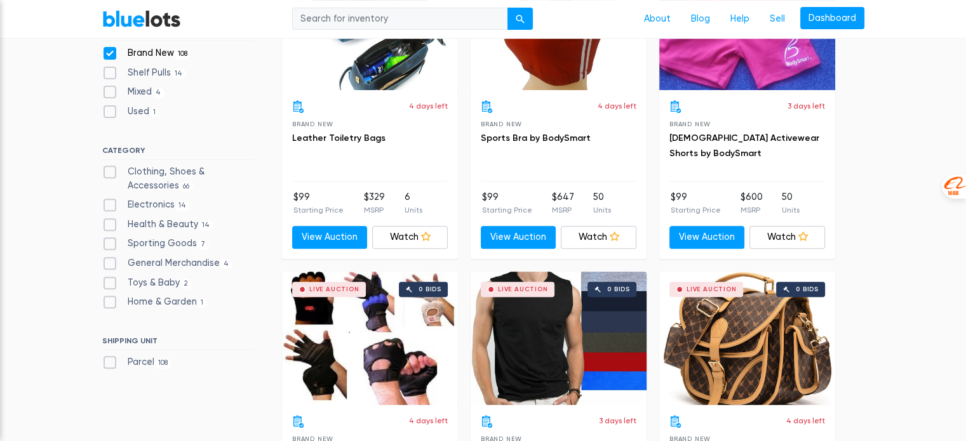
scroll to position [468, 0]
click at [107, 225] on label "Health & Beauty 14" at bounding box center [158, 225] width 112 height 14
click at [107, 225] on Beauty"] "Health & Beauty 14" at bounding box center [106, 222] width 8 height 8
checkbox Beauty"] "true"
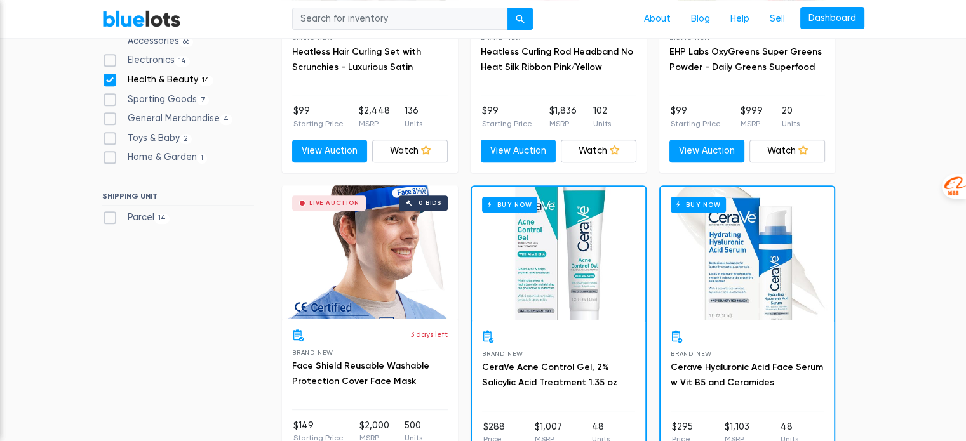
scroll to position [555, 0]
click at [107, 99] on label "Sporting Goods 7" at bounding box center [155, 99] width 107 height 14
click at [107, 99] on Goods"] "Sporting Goods 7" at bounding box center [106, 96] width 8 height 8
checkbox Goods"] "true"
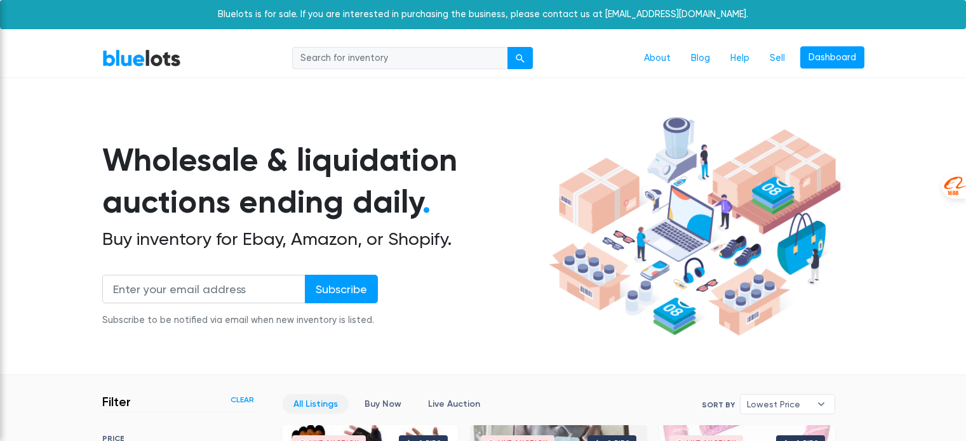
scroll to position [342, 0]
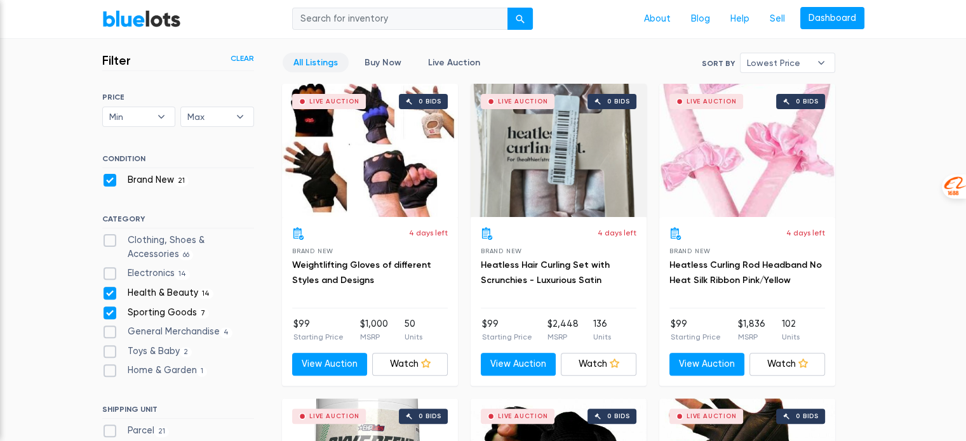
click at [114, 291] on label "Health & Beauty 14" at bounding box center [158, 293] width 112 height 14
click at [110, 291] on Beauty"] "Health & Beauty 14" at bounding box center [106, 290] width 8 height 8
checkbox Beauty"] "false"
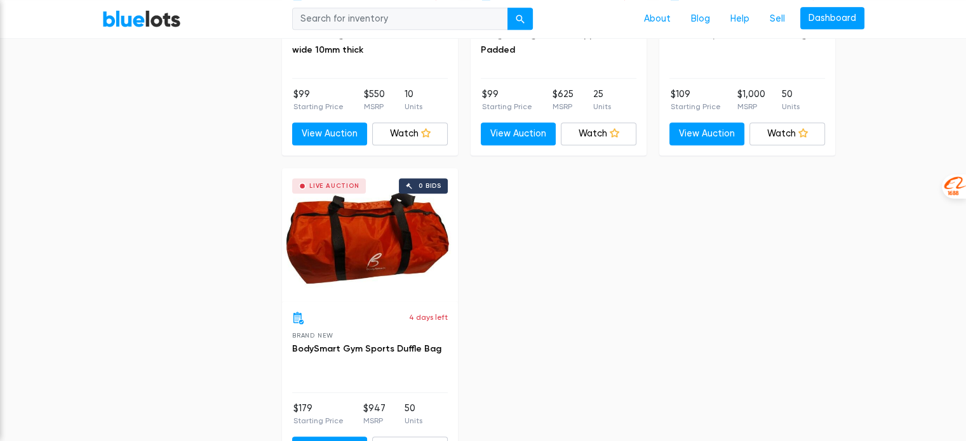
scroll to position [976, 0]
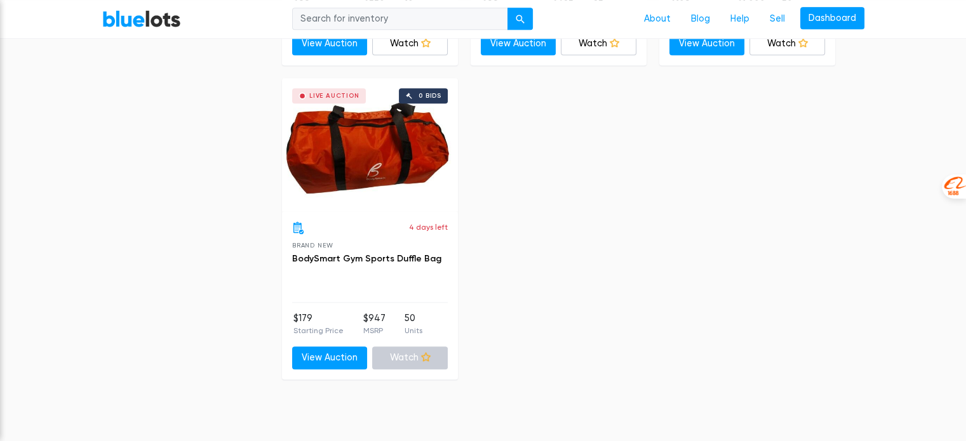
click at [429, 357] on icon at bounding box center [426, 357] width 10 height 10
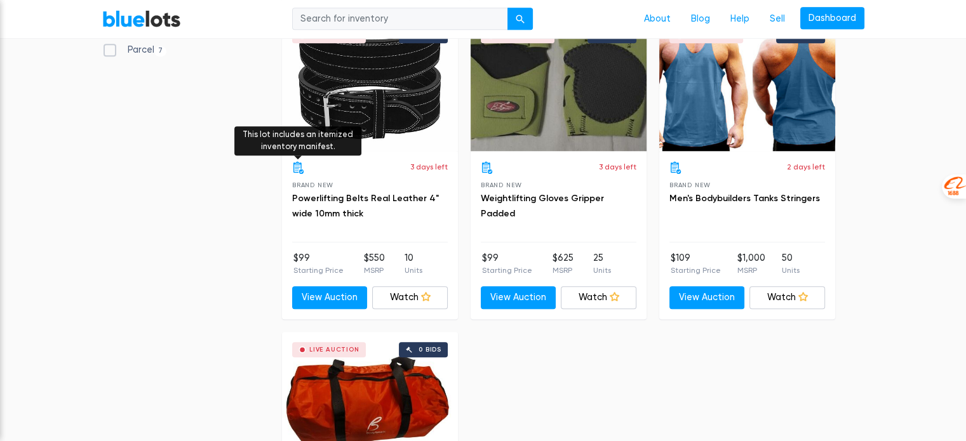
click at [295, 163] on icon at bounding box center [298, 167] width 13 height 13
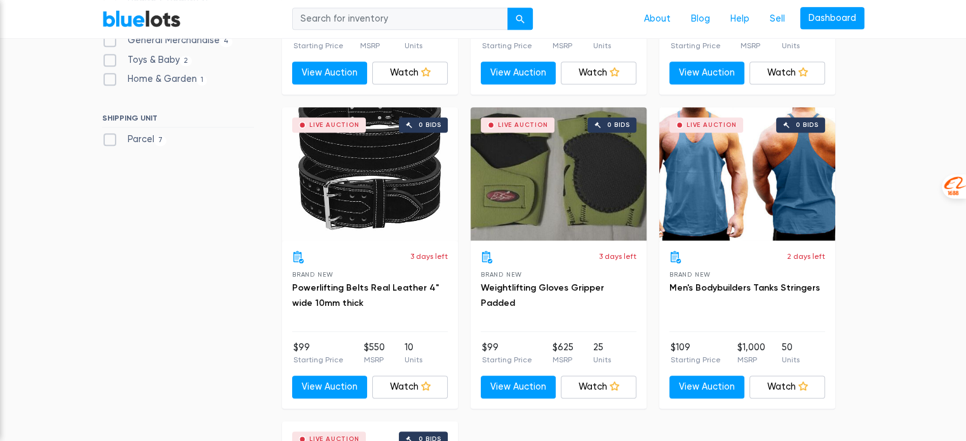
scroll to position [532, 0]
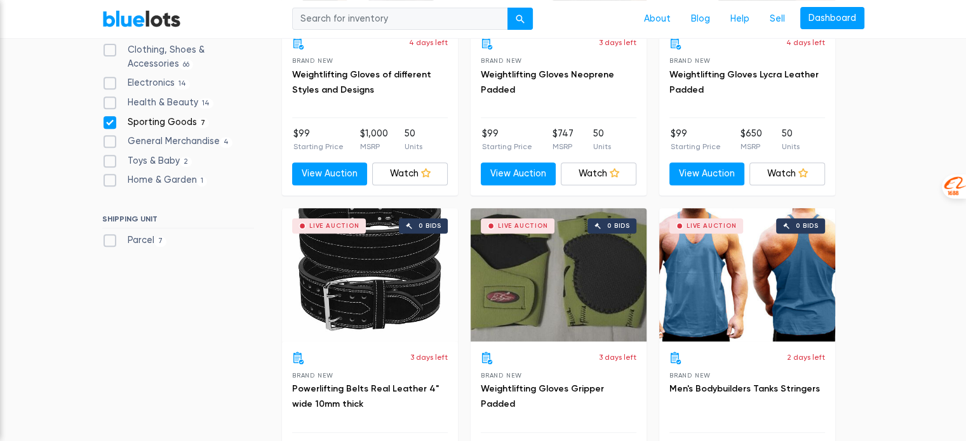
click at [107, 112] on div "Health & Beauty 14" at bounding box center [178, 105] width 152 height 19
click at [104, 119] on label "Sporting Goods 7" at bounding box center [155, 123] width 107 height 14
click at [104, 119] on Goods"] "Sporting Goods 7" at bounding box center [106, 120] width 8 height 8
checkbox Goods"] "false"
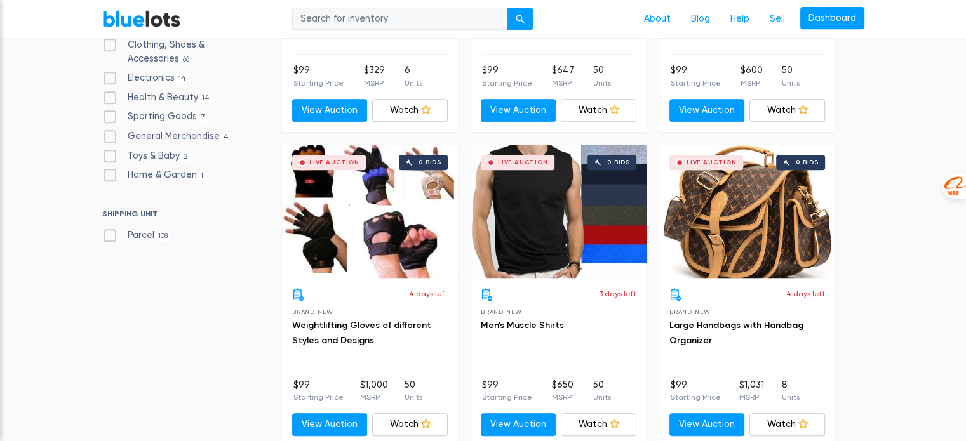
drag, startPoint x: 212, startPoint y: 130, endPoint x: 216, endPoint y: 141, distance: 12.0
click at [221, 130] on label "General Merchandise 4" at bounding box center [167, 137] width 131 height 14
click at [110, 130] on Merchandise"] "General Merchandise 4" at bounding box center [106, 134] width 8 height 8
checkbox Merchandise"] "true"
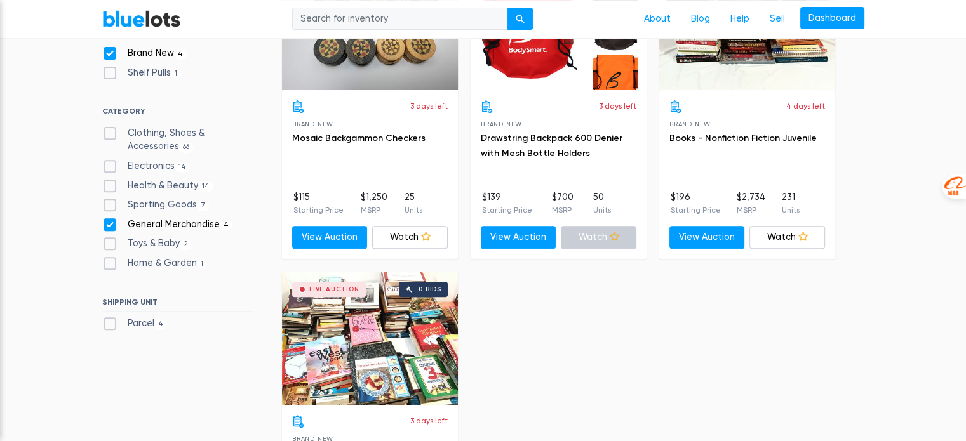
scroll to position [468, 0]
click at [613, 237] on icon at bounding box center [614, 237] width 10 height 10
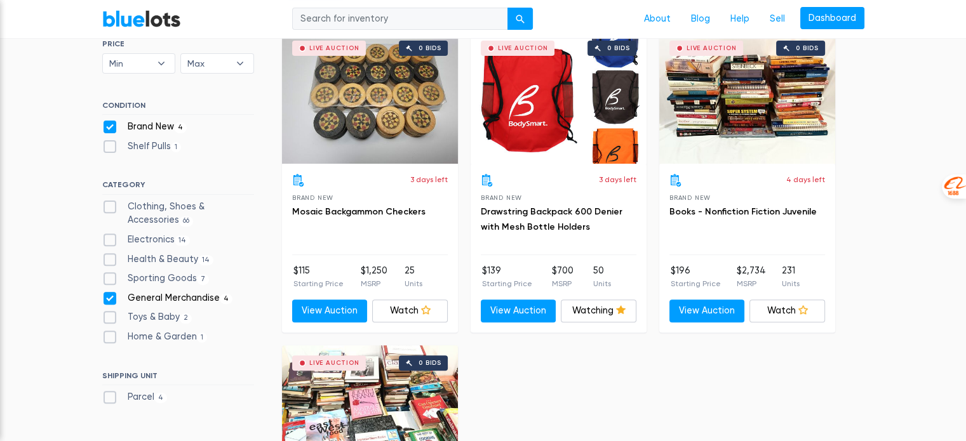
scroll to position [342, 0]
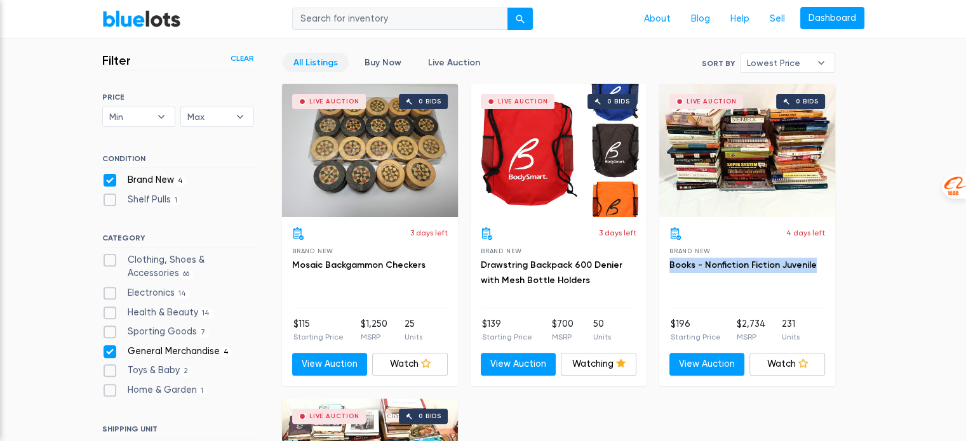
drag, startPoint x: 813, startPoint y: 264, endPoint x: 667, endPoint y: 260, distance: 146.1
click at [667, 260] on div "4 days left Brand New Books - Nonfiction Fiction Juvenile $196 Starting Price $…" at bounding box center [747, 301] width 176 height 168
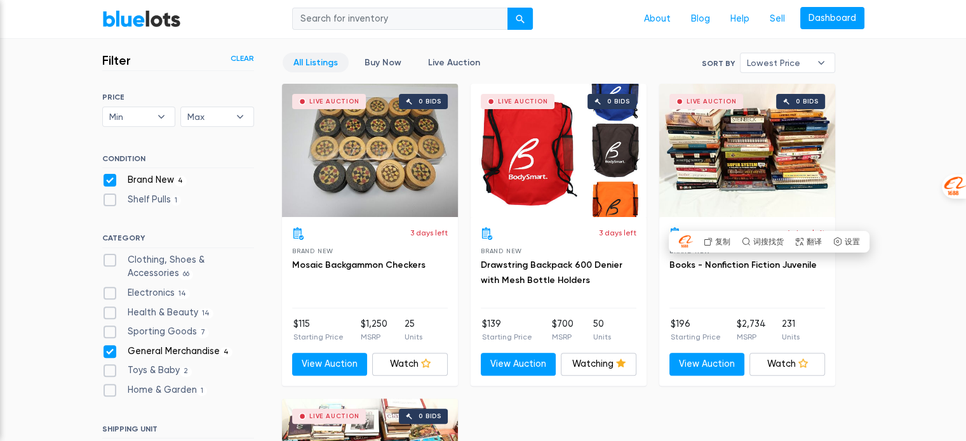
click at [937, 378] on section "Filter Filter & Sort Clear SORT BY Most Bids Ending Soonest Newly Listed Lowest…" at bounding box center [483, 401] width 966 height 734
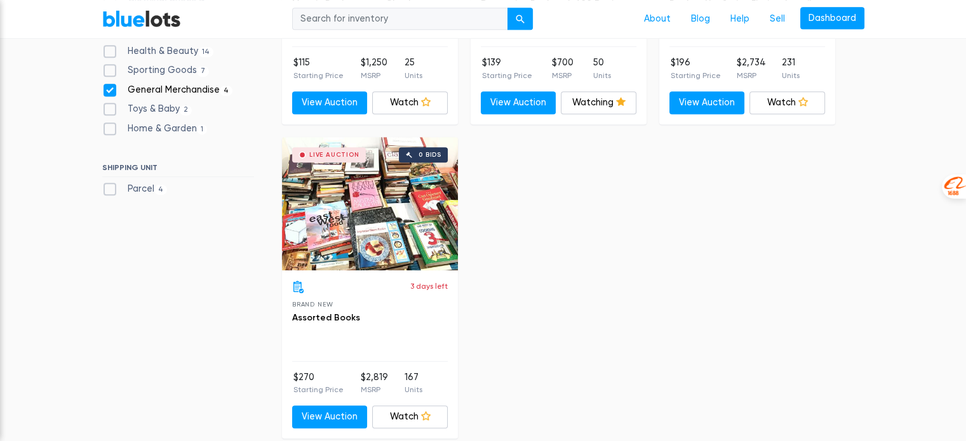
scroll to position [468, 0]
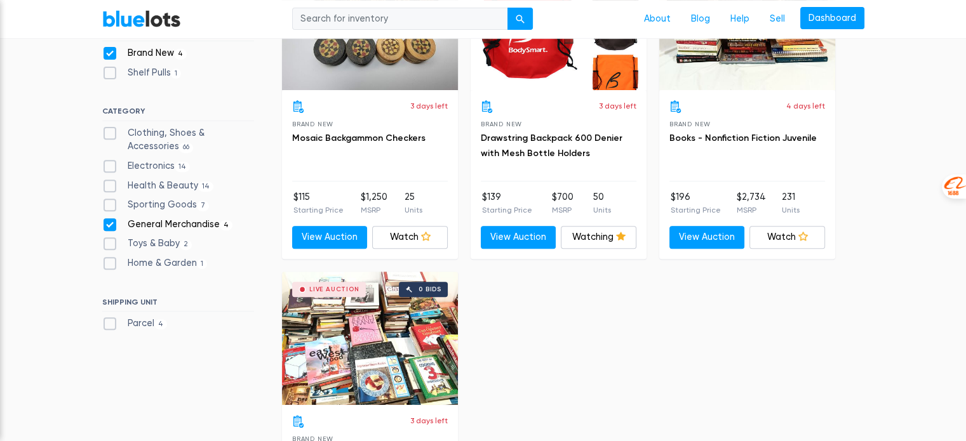
click at [150, 224] on label "General Merchandise 4" at bounding box center [167, 225] width 131 height 14
click at [110, 224] on Merchandise"] "General Merchandise 4" at bounding box center [106, 222] width 8 height 8
checkbox Merchandise"] "false"
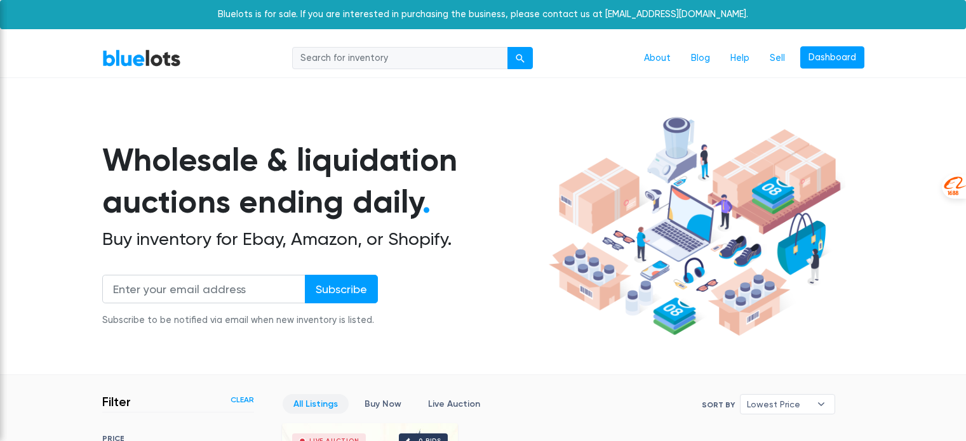
scroll to position [342, 0]
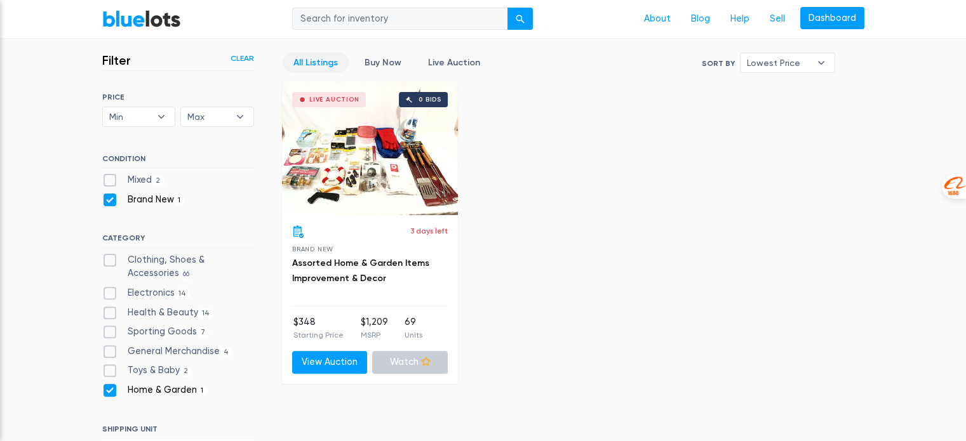
click at [429, 362] on icon at bounding box center [426, 362] width 10 height 10
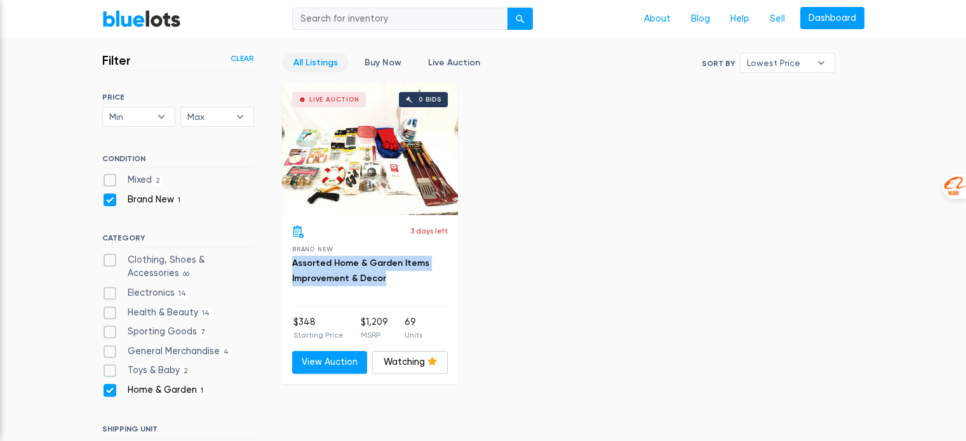
drag, startPoint x: 394, startPoint y: 281, endPoint x: 288, endPoint y: 260, distance: 108.1
click at [288, 260] on div "3 days left Brand New Assorted Home & Garden Items Improvement & Decor $348 Sta…" at bounding box center [370, 299] width 176 height 168
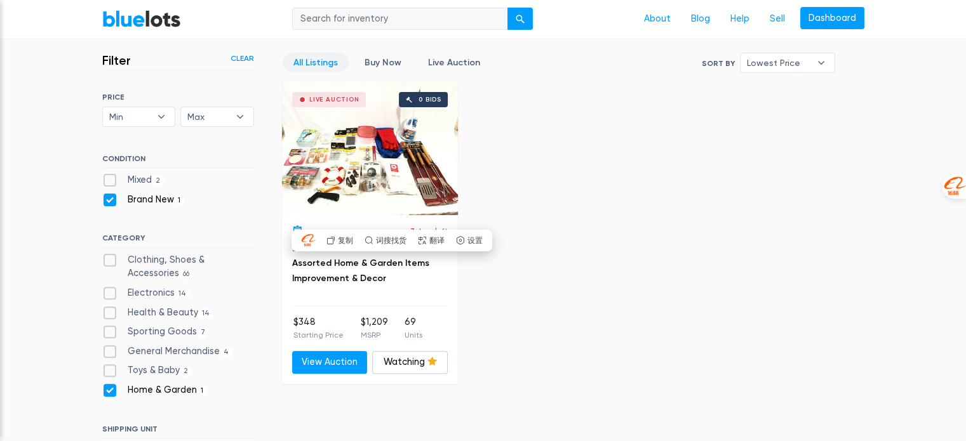
click at [618, 172] on div "All Listings Buy Now Live Auction Sort By Most Bids Ending Soonest Newly Listed…" at bounding box center [558, 218] width 553 height 331
